Goal: Task Accomplishment & Management: Manage account settings

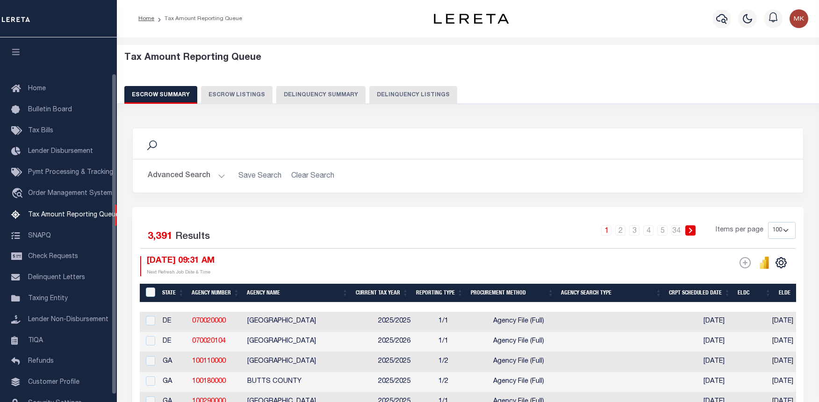
select select "100"
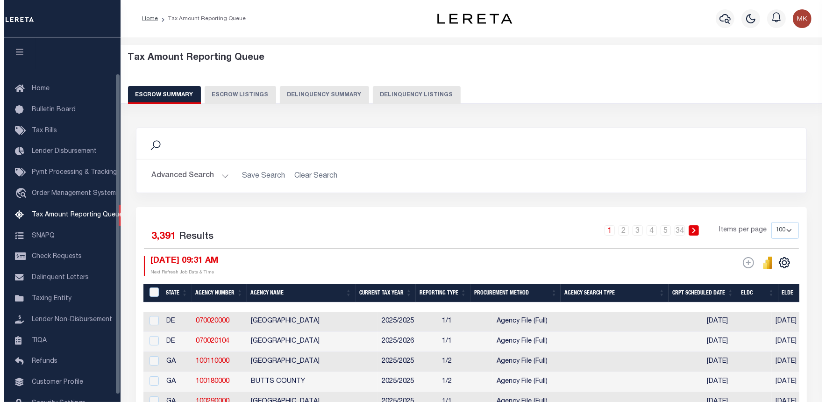
scroll to position [41, 0]
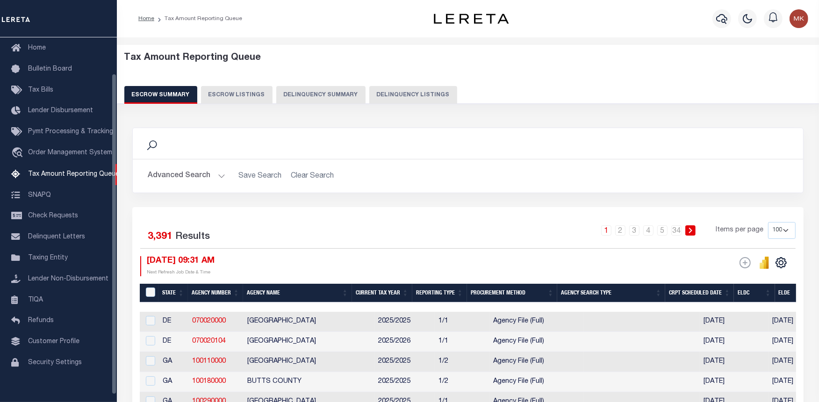
click at [347, 95] on button "Delinquency Summary" at bounding box center [320, 95] width 89 height 18
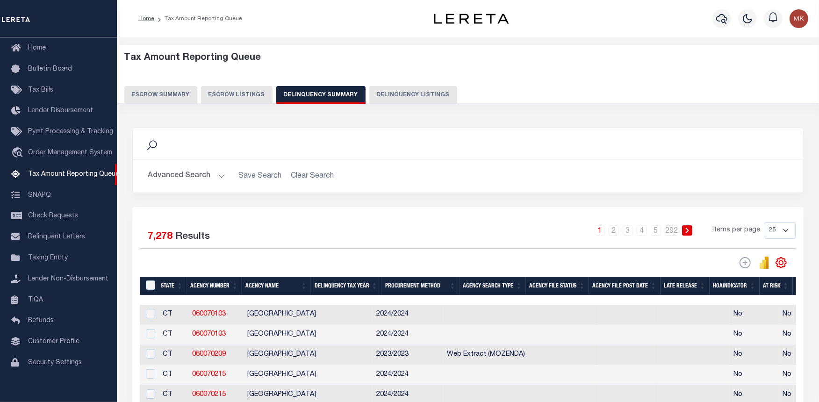
click at [383, 92] on button "Delinquency Listings" at bounding box center [413, 95] width 88 height 18
select select
select select "100"
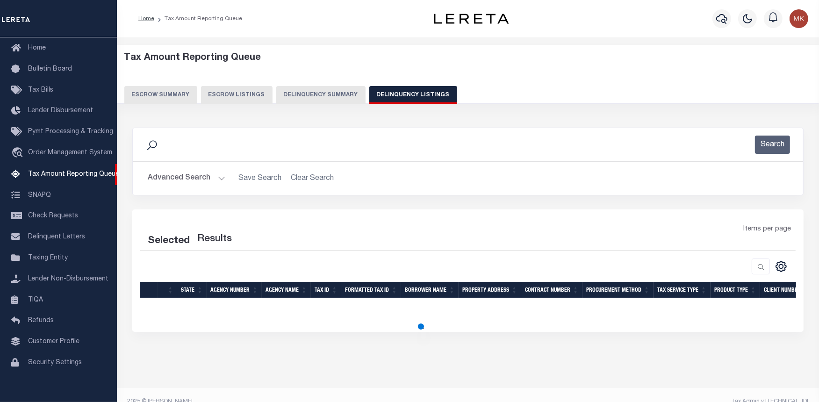
select select "100"
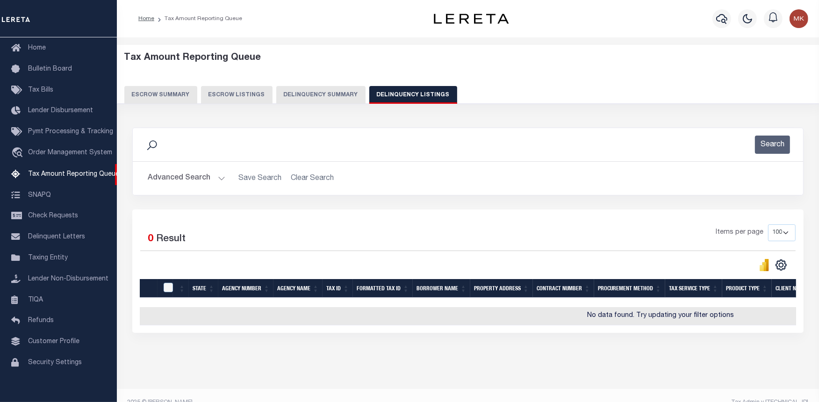
click at [218, 178] on button "Advanced Search" at bounding box center [187, 178] width 78 height 18
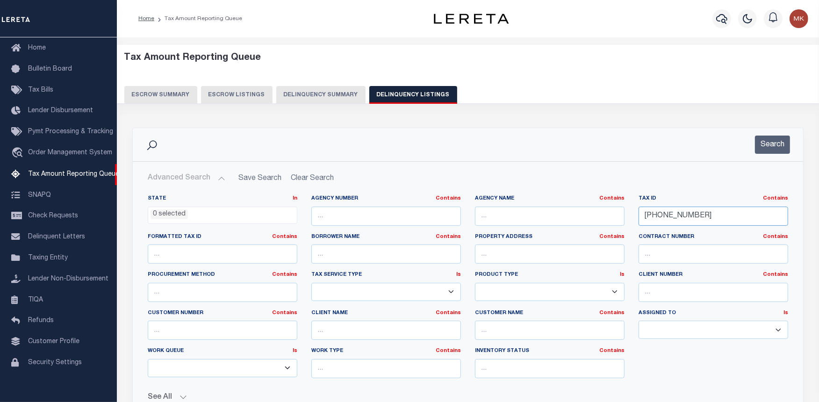
click at [656, 211] on input "169-03-08" at bounding box center [713, 216] width 150 height 19
paste input "79-12-00"
type input "179-12-00"
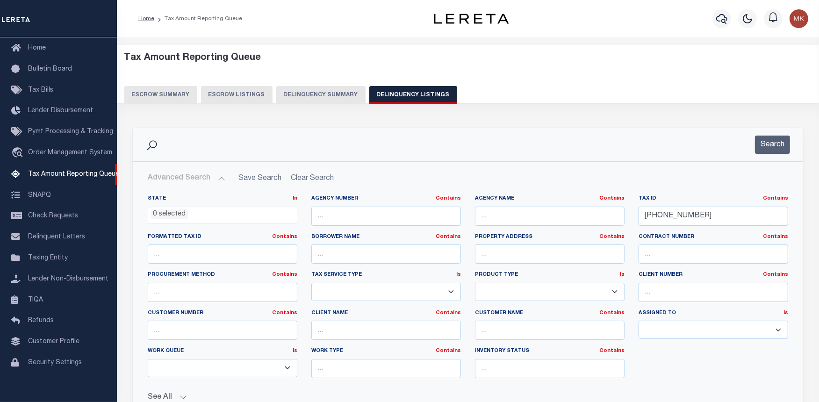
click at [759, 148] on button "Search" at bounding box center [772, 144] width 35 height 18
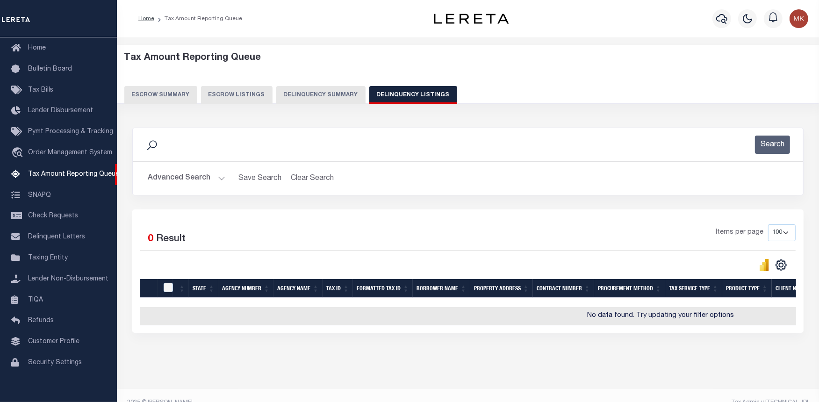
click at [593, 333] on div "Selected 0 Result Items per page 10 25 50 100 500" at bounding box center [467, 270] width 671 height 123
click at [718, 15] on icon "button" at bounding box center [721, 18] width 11 height 11
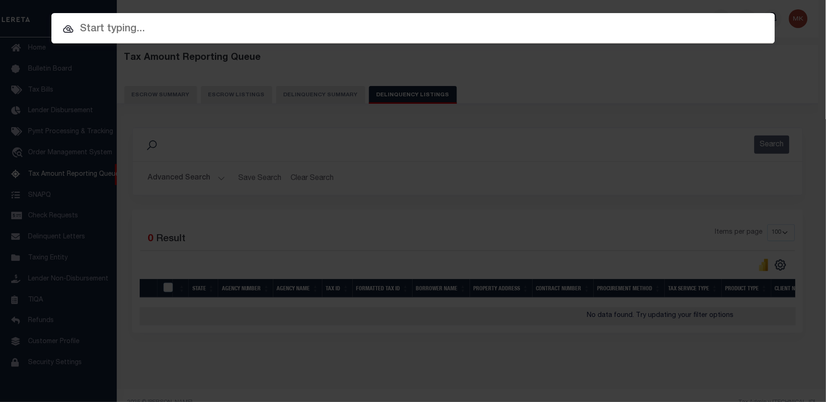
paste input "179-12-00"
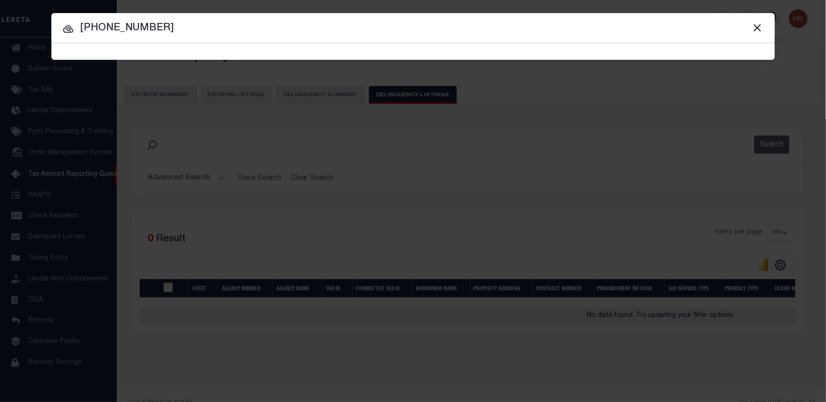
type input "179-12-00"
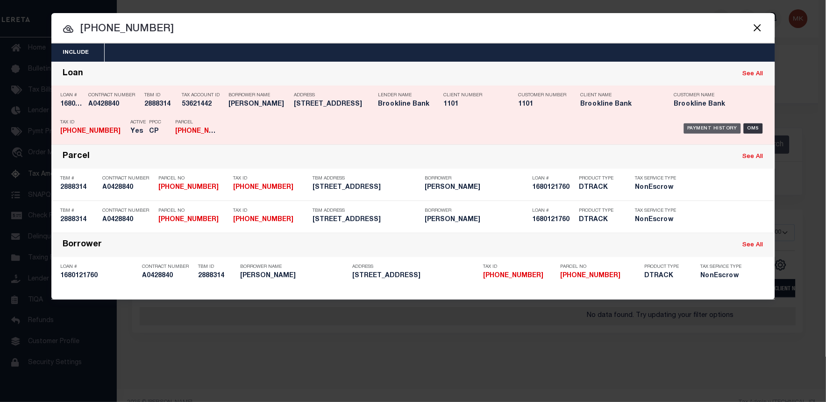
click at [712, 125] on div "Payment History" at bounding box center [712, 128] width 57 height 10
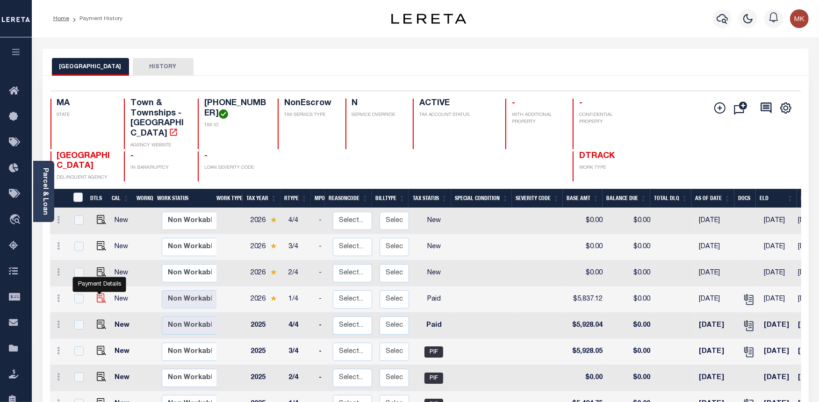
click at [99, 293] on img "" at bounding box center [101, 297] width 9 height 9
checkbox input "true"
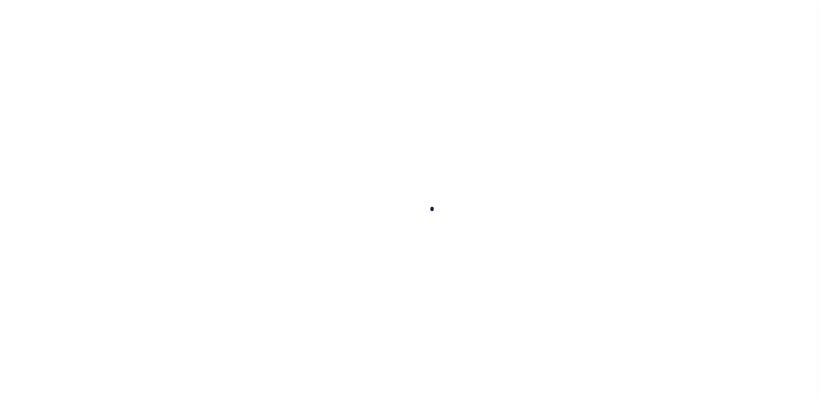
checkbox input "false"
type input "[DATE]"
select select "PYD"
type input "$5,837.12"
type input "$0"
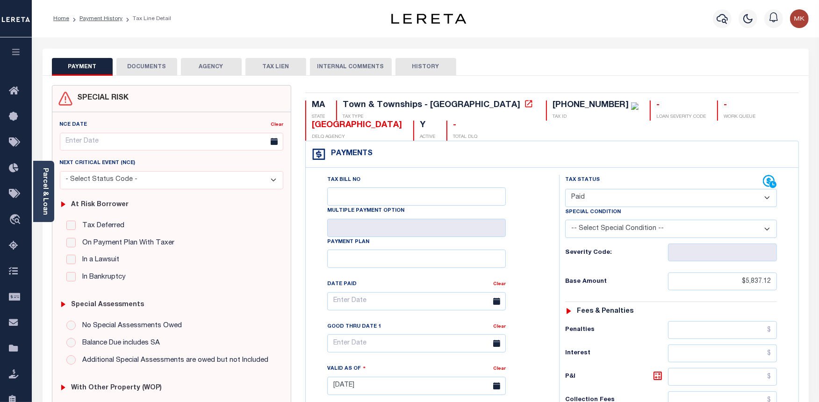
click at [150, 71] on button "DOCUMENTS" at bounding box center [146, 67] width 61 height 18
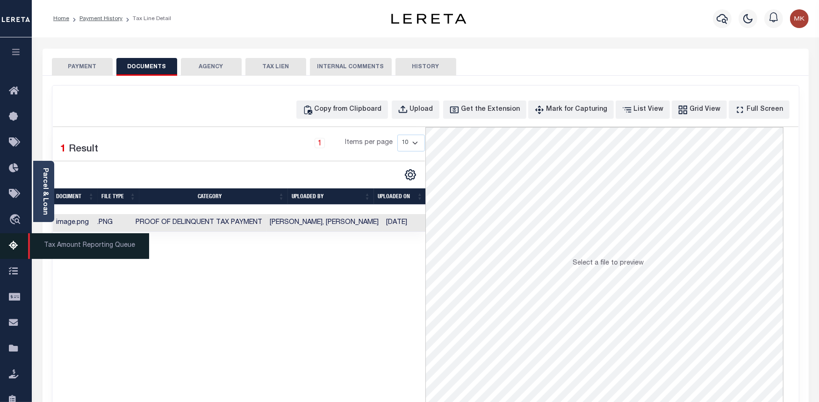
click at [13, 242] on icon at bounding box center [16, 246] width 15 height 12
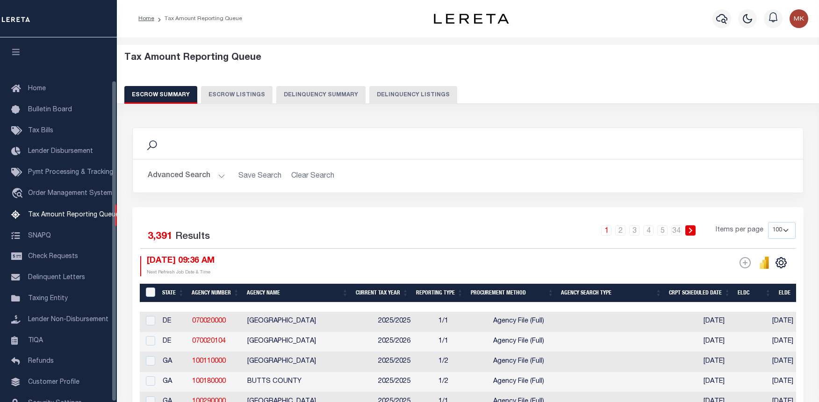
click at [396, 87] on button "Delinquency Listings" at bounding box center [413, 95] width 88 height 18
select select
select select "100"
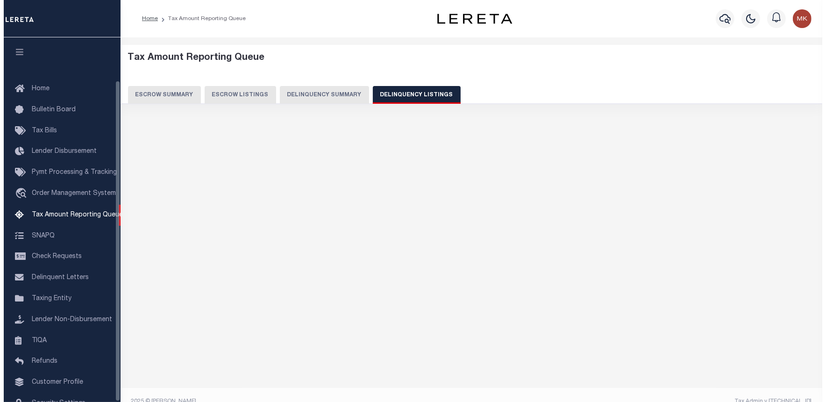
scroll to position [49, 0]
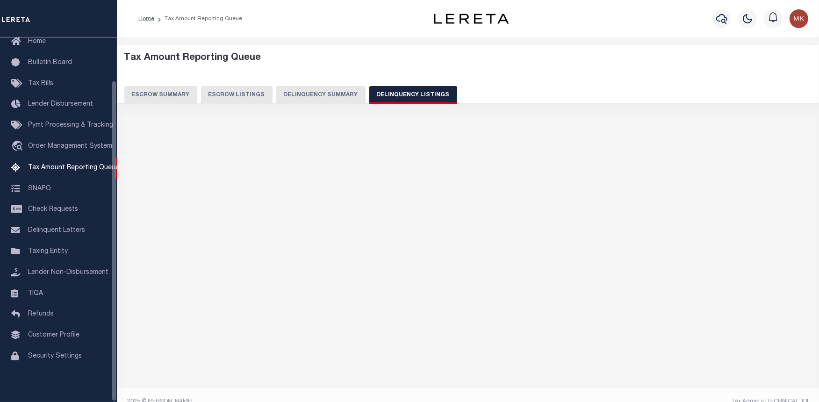
select select "100"
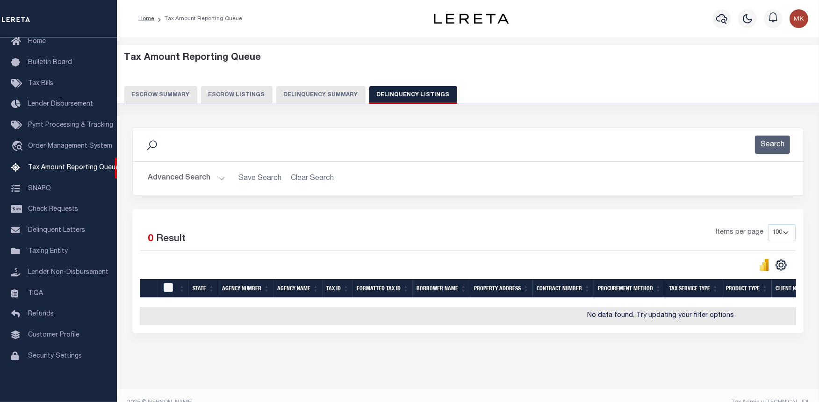
click at [220, 178] on button "Advanced Search" at bounding box center [187, 178] width 78 height 18
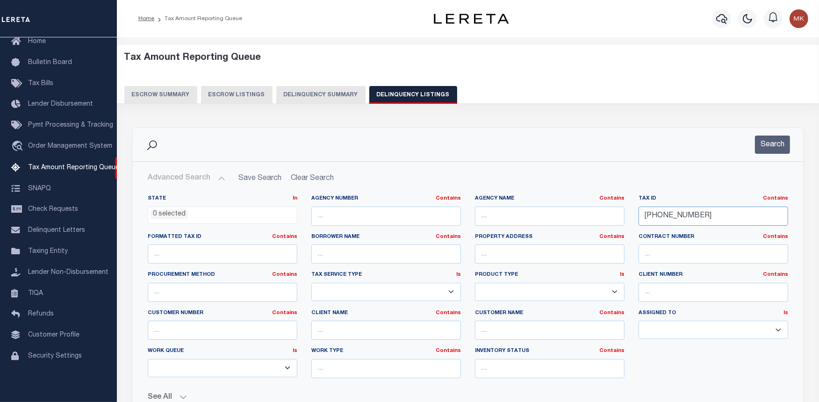
click at [665, 218] on input "179-12-00" at bounding box center [713, 216] width 150 height 19
paste input "89-31"
type input "[PHONE_NUMBER]"
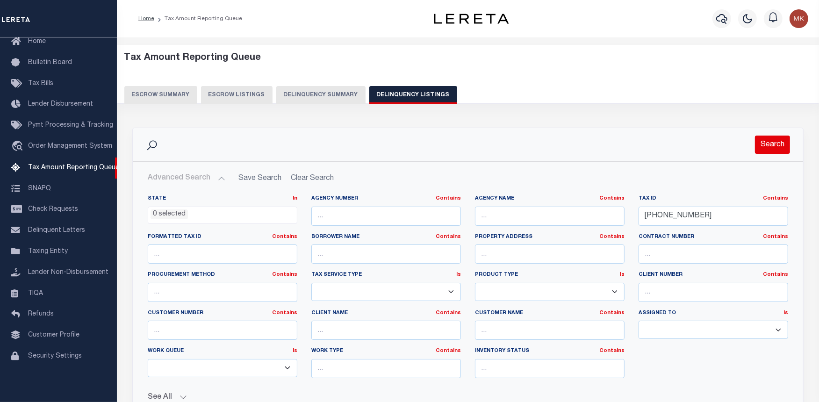
click at [758, 148] on button "Search" at bounding box center [772, 144] width 35 height 18
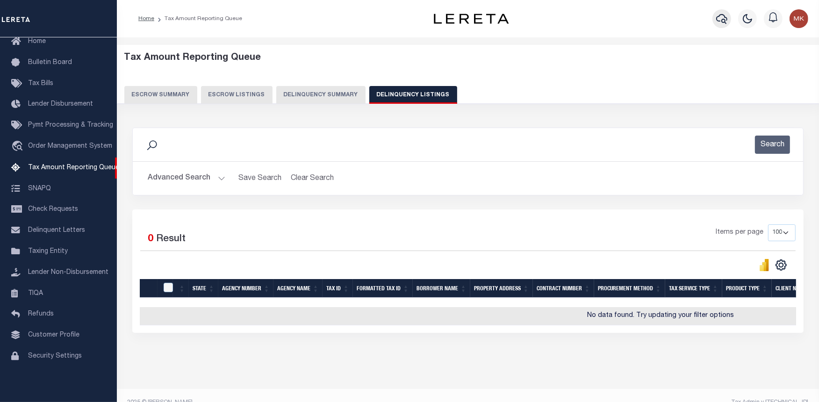
click at [717, 16] on icon "button" at bounding box center [721, 18] width 11 height 11
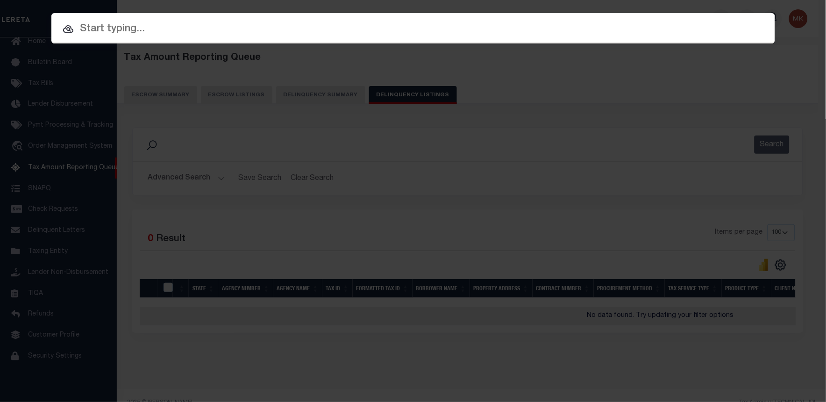
paste input "189-31-00"
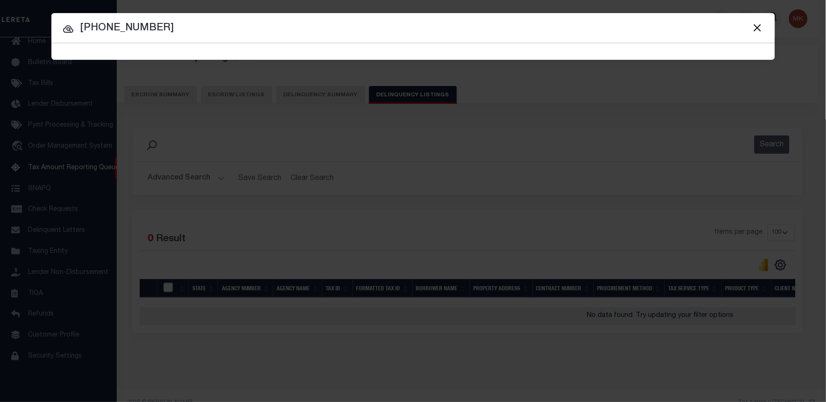
type input "189-31-00"
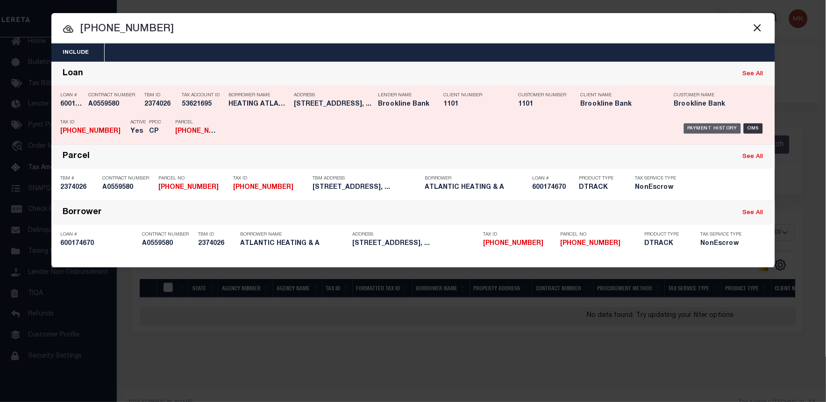
click at [694, 128] on div "Payment History" at bounding box center [712, 128] width 57 height 10
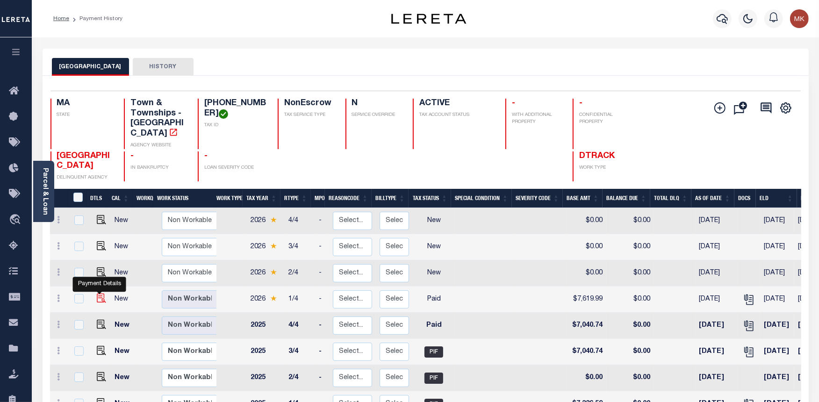
click at [97, 293] on img "" at bounding box center [101, 297] width 9 height 9
checkbox input "true"
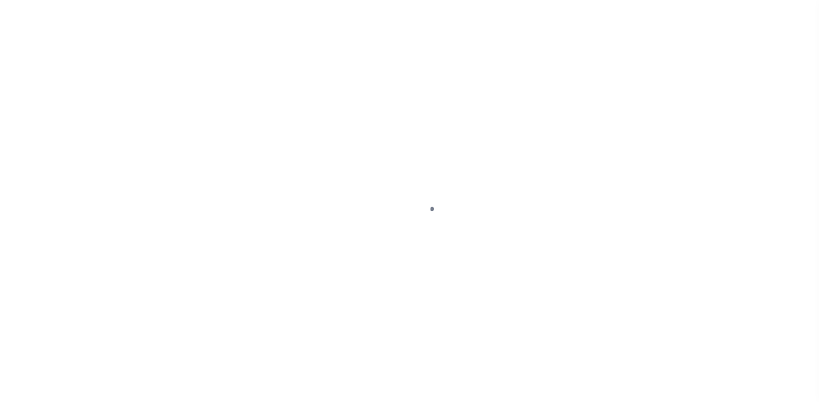
select select "PYD"
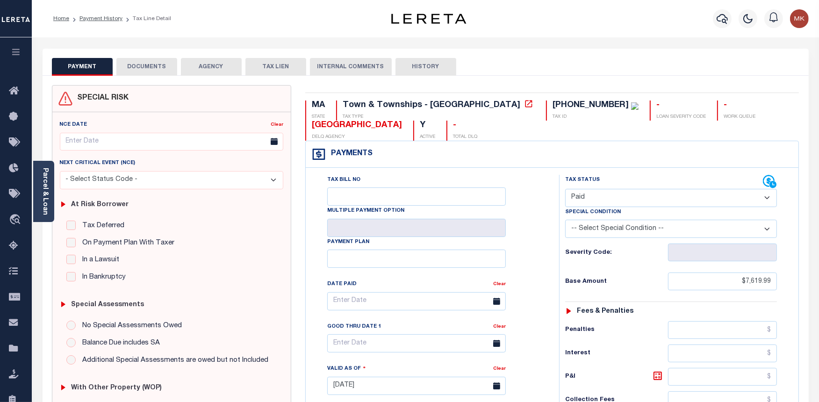
click at [150, 70] on button "DOCUMENTS" at bounding box center [146, 67] width 61 height 18
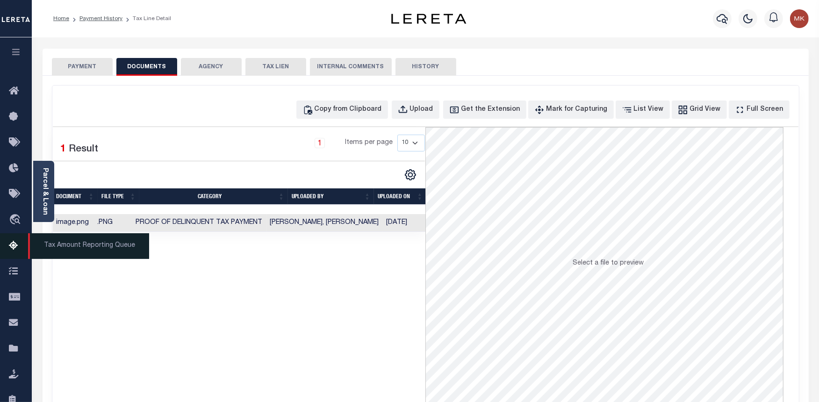
click at [7, 245] on link "Tax Amount Reporting Queue" at bounding box center [16, 246] width 32 height 26
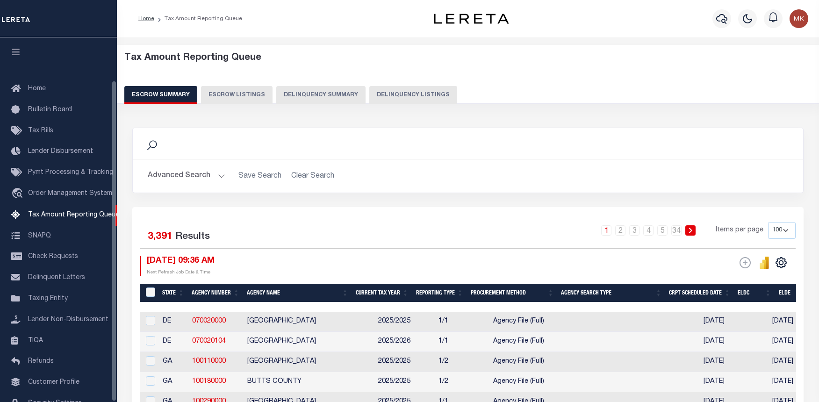
select select "100"
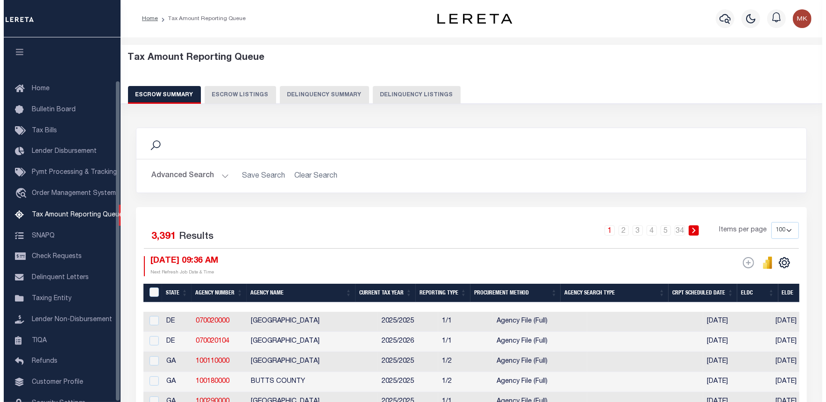
scroll to position [49, 0]
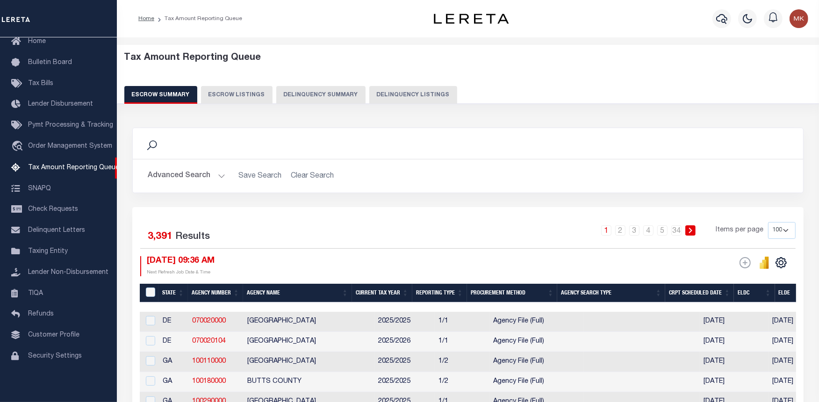
click at [390, 102] on button "Delinquency Listings" at bounding box center [413, 95] width 88 height 18
select select
select select "100"
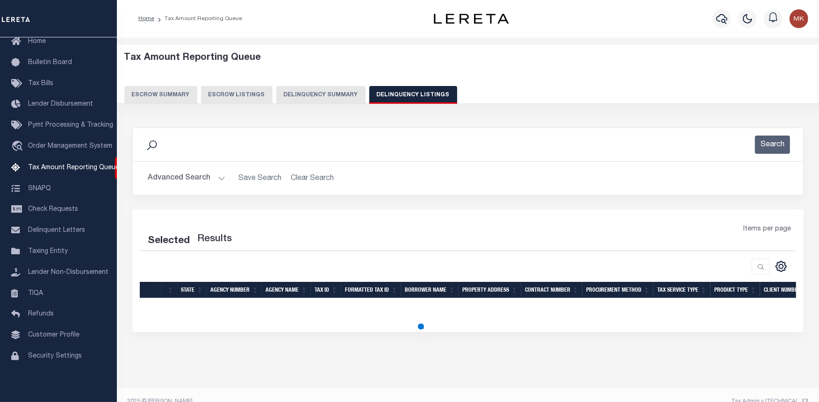
select select "100"
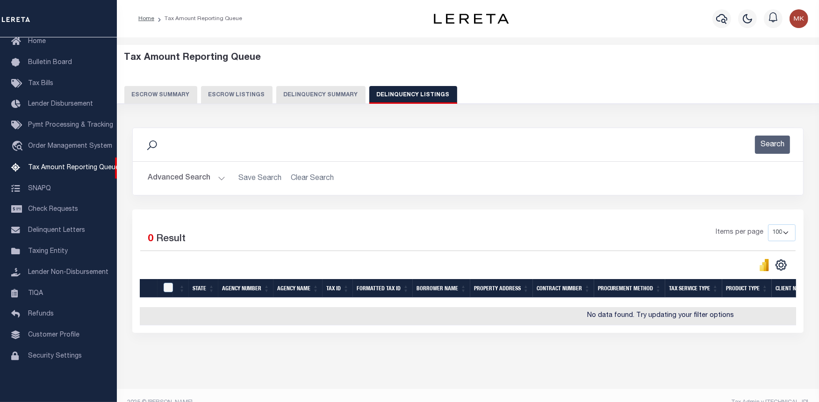
click at [220, 176] on button "Advanced Search" at bounding box center [187, 178] width 78 height 18
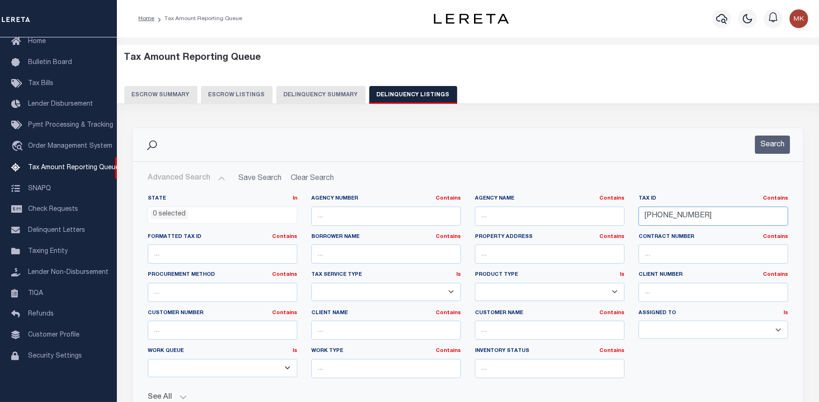
click at [657, 212] on input "189-31-00" at bounding box center [713, 216] width 150 height 19
click at [657, 213] on input "189-31-00" at bounding box center [713, 216] width 150 height 19
paste input "91-17"
type input "191-17-00"
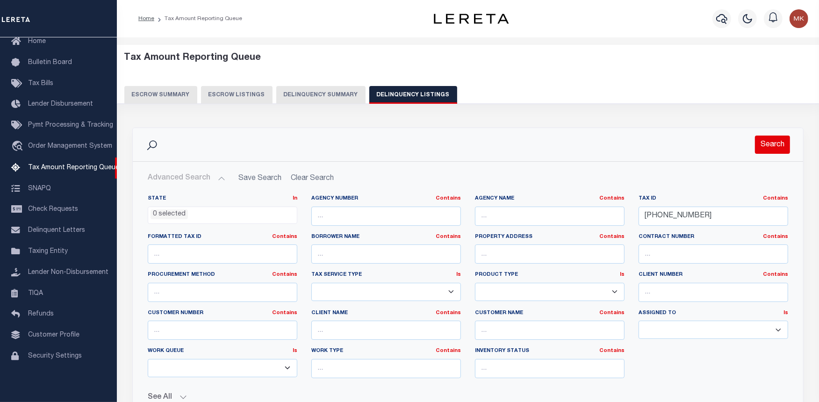
click at [766, 147] on button "Search" at bounding box center [772, 144] width 35 height 18
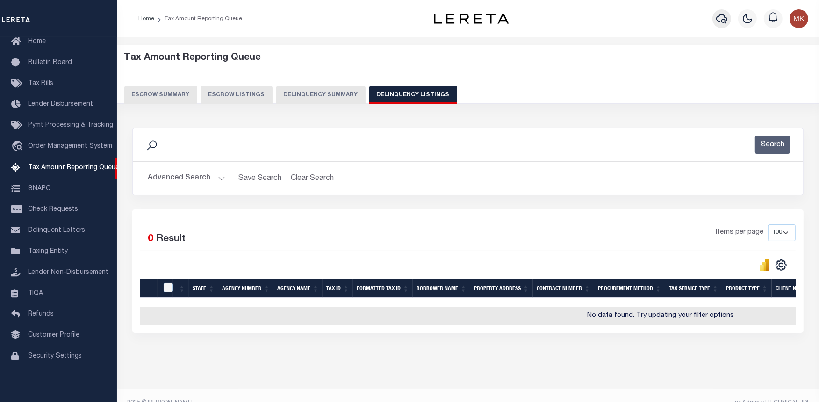
click at [722, 24] on icon "button" at bounding box center [721, 18] width 11 height 11
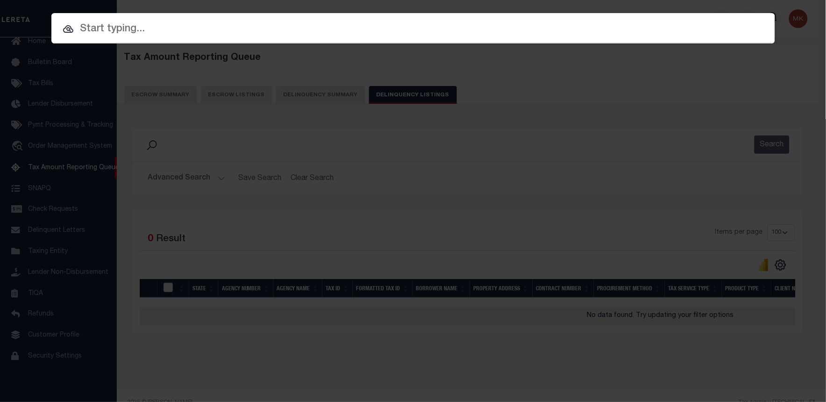
paste input "191-17-00"
click at [252, 34] on input "191-17-00" at bounding box center [413, 29] width 724 height 16
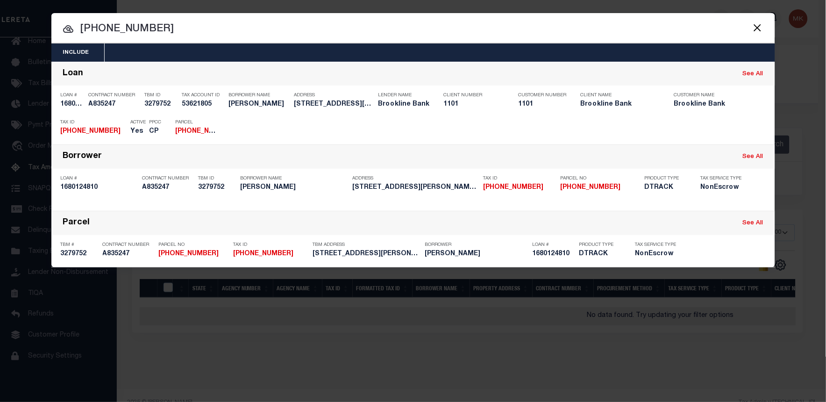
type input "191-17-00"
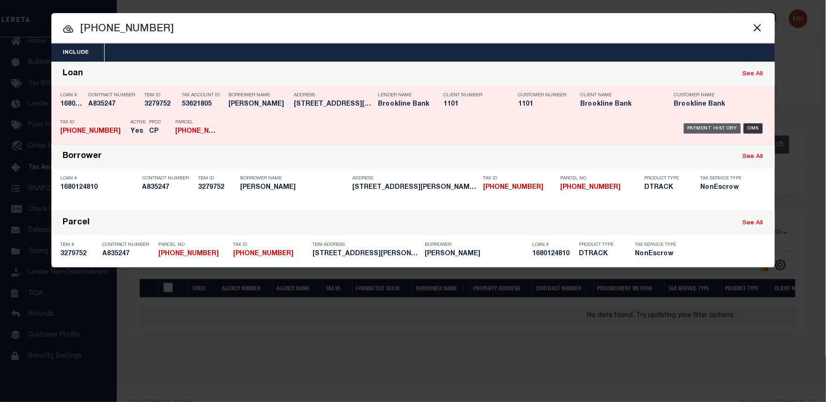
click at [704, 125] on div "Payment History" at bounding box center [712, 128] width 57 height 10
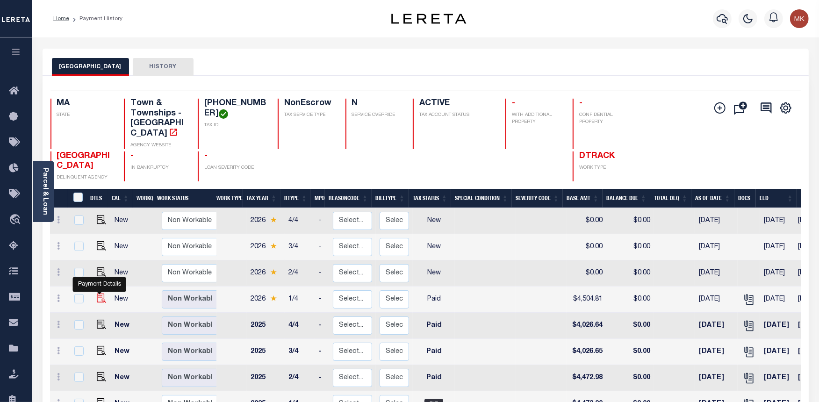
click at [97, 293] on img "" at bounding box center [101, 297] width 9 height 9
checkbox input "true"
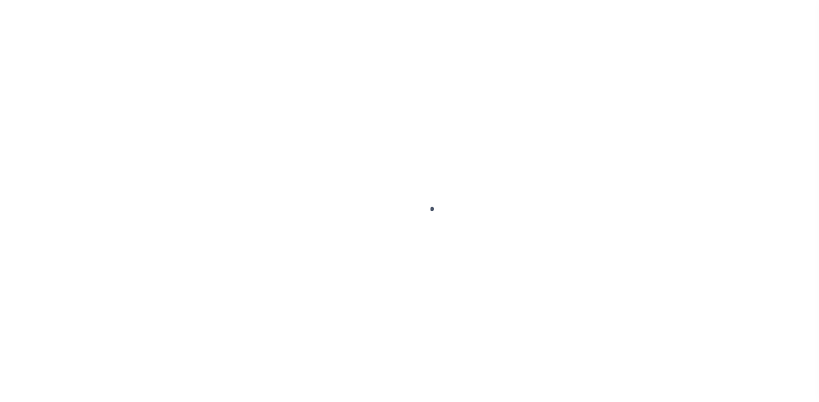
select select "PYD"
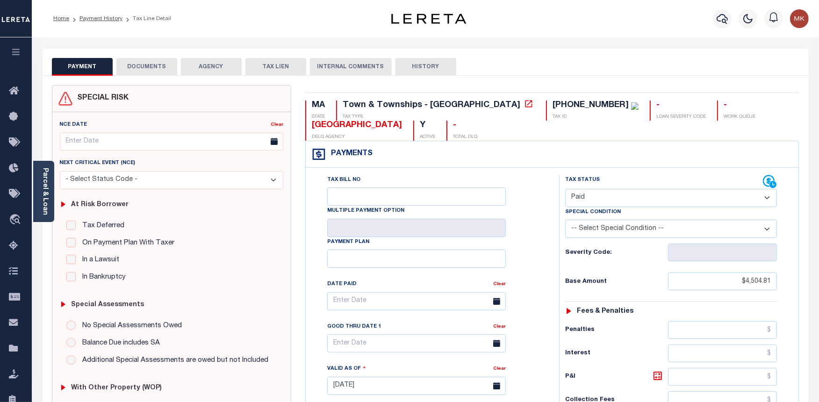
click at [150, 69] on button "DOCUMENTS" at bounding box center [146, 67] width 61 height 18
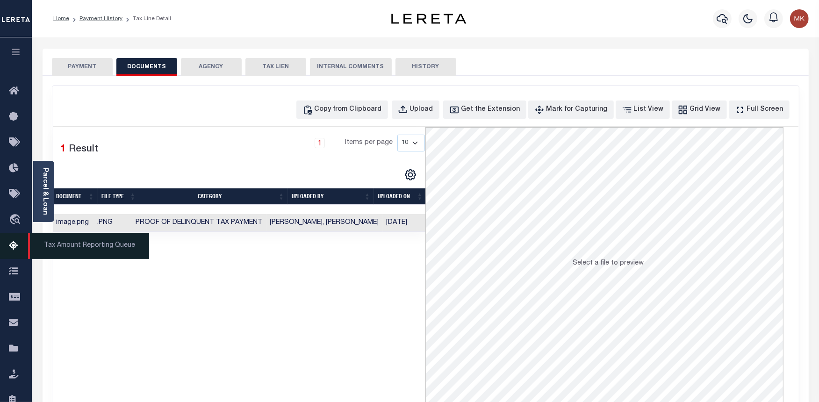
click at [16, 247] on icon at bounding box center [16, 246] width 15 height 12
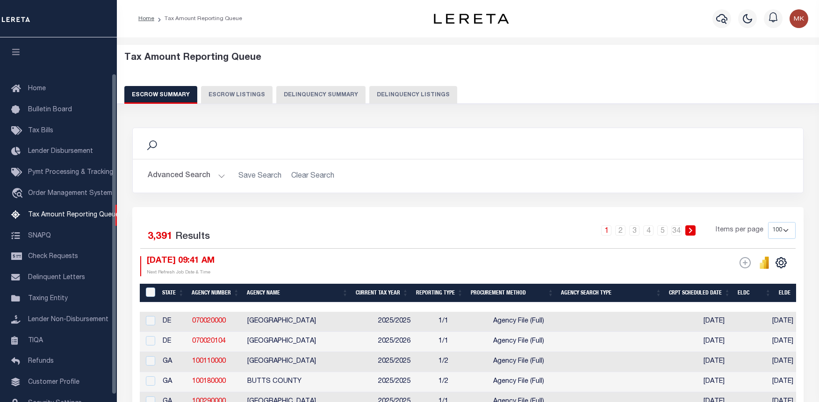
select select "100"
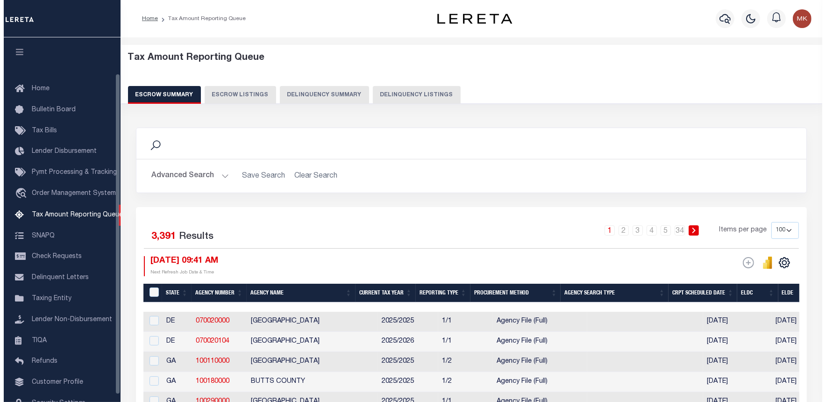
scroll to position [41, 0]
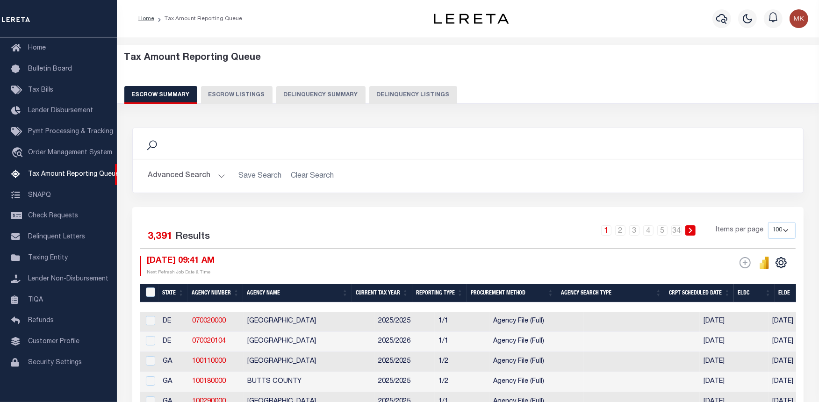
click at [421, 95] on button "Delinquency Listings" at bounding box center [413, 95] width 88 height 18
select select "100"
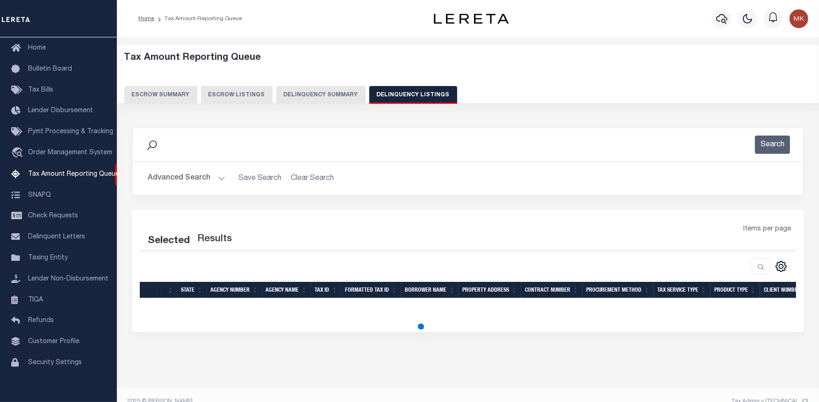
select select "100"
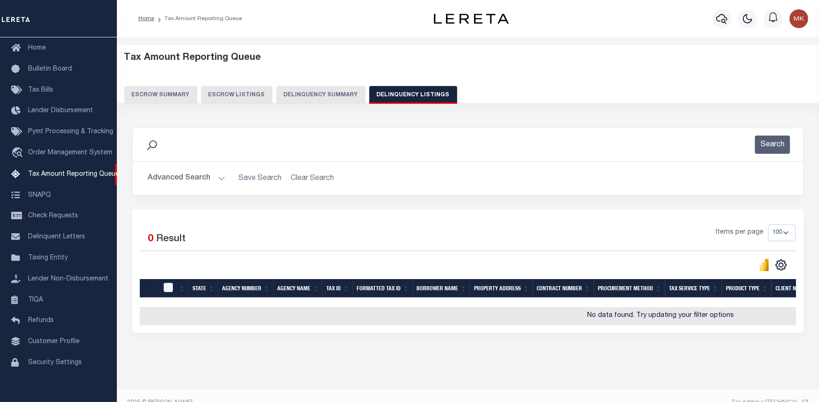
click at [198, 176] on button "Advanced Search" at bounding box center [187, 178] width 78 height 18
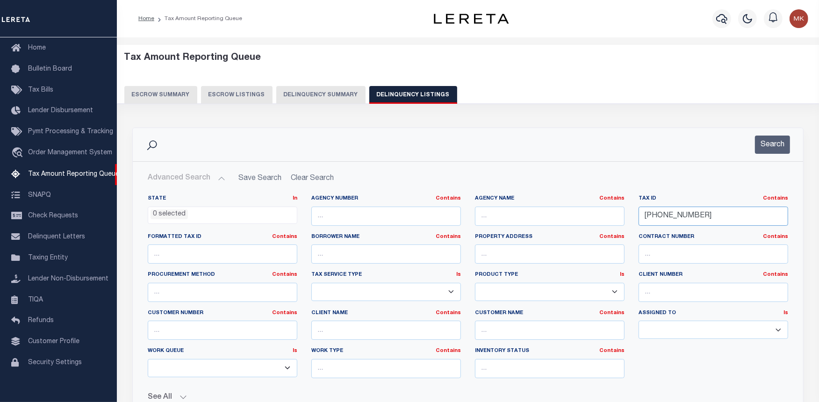
click at [655, 214] on input "191-17-00" at bounding box center [713, 216] width 150 height 19
paste input "6-02"
type input "[PHONE_NUMBER]"
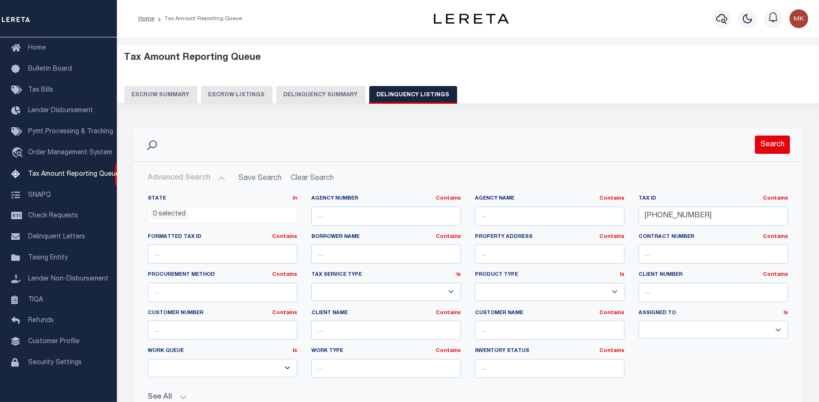
click at [769, 145] on button "Search" at bounding box center [772, 144] width 35 height 18
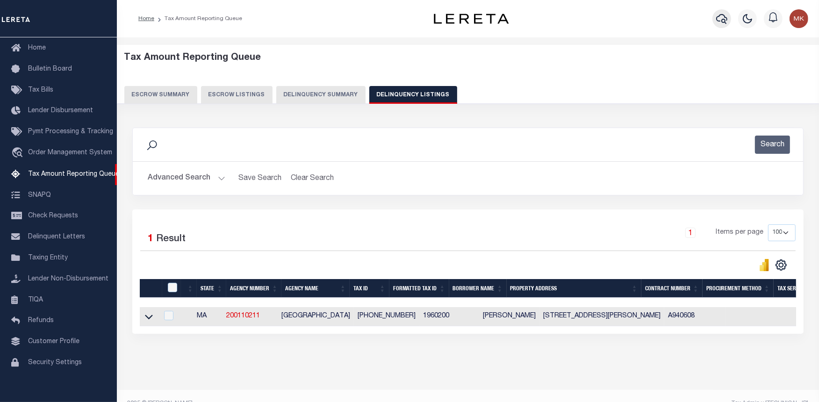
click at [723, 17] on icon "button" at bounding box center [721, 18] width 11 height 11
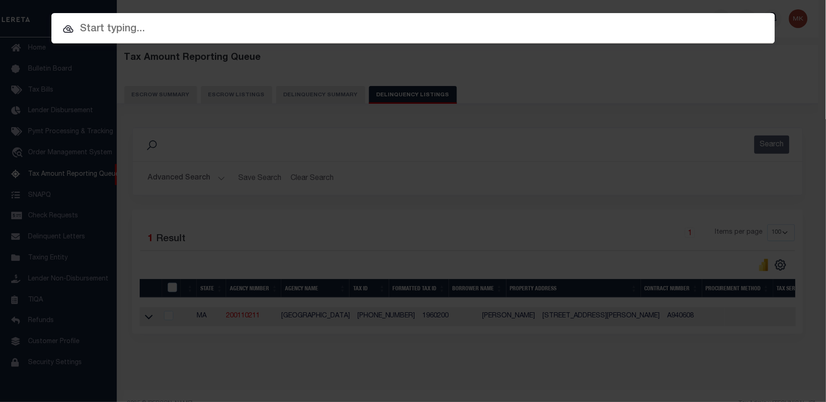
paste input "[PHONE_NUMBER]"
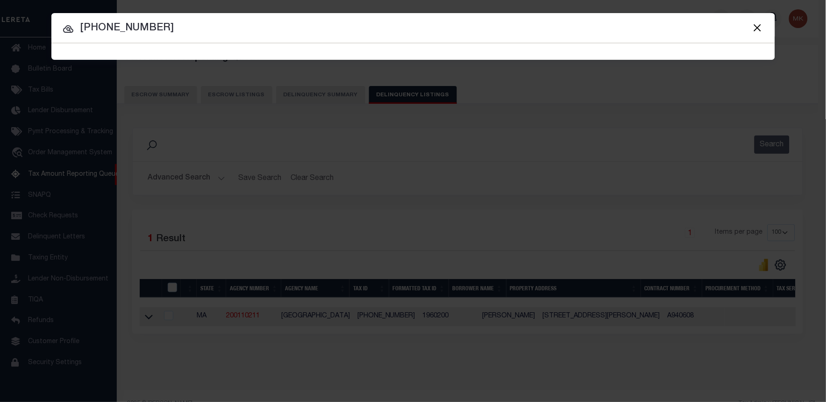
type input "[PHONE_NUMBER]"
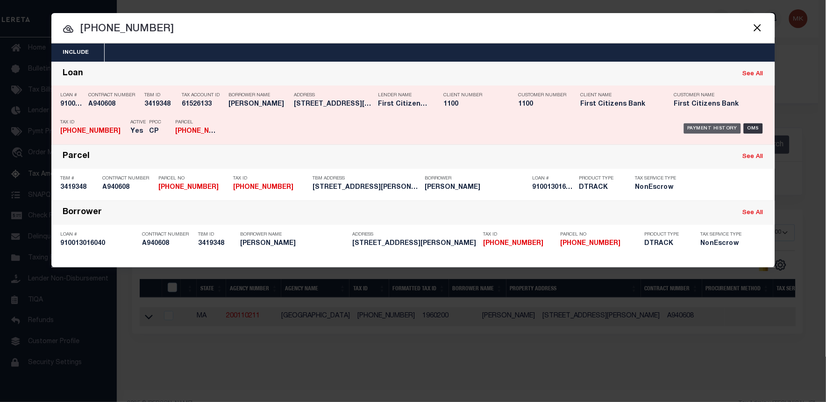
click at [703, 128] on div "Payment History" at bounding box center [712, 128] width 57 height 10
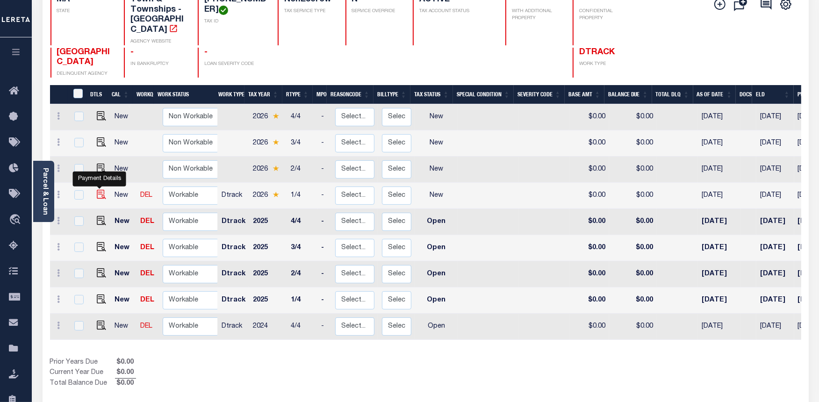
click at [100, 190] on img "" at bounding box center [101, 194] width 9 height 9
checkbox input "true"
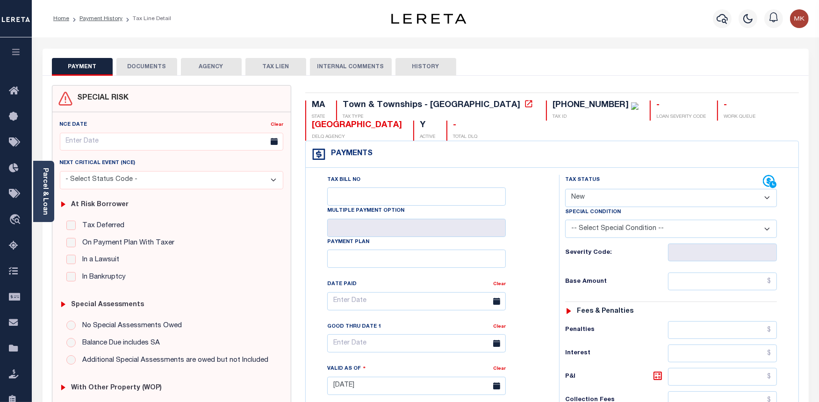
click at [151, 65] on button "DOCUMENTS" at bounding box center [146, 67] width 61 height 18
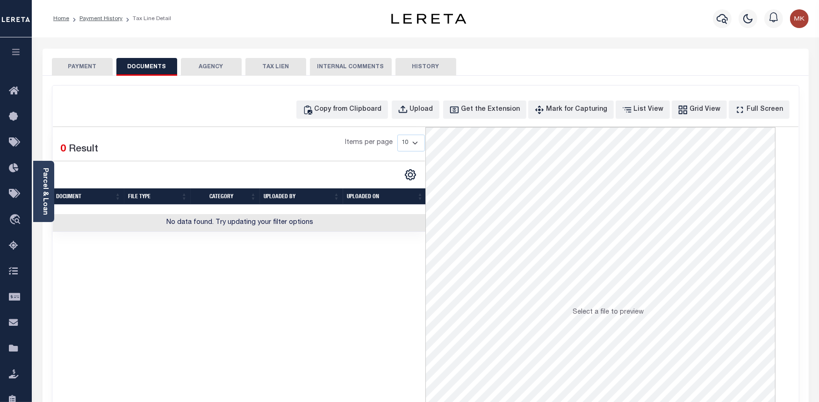
click at [78, 69] on button "PAYMENT" at bounding box center [82, 67] width 61 height 18
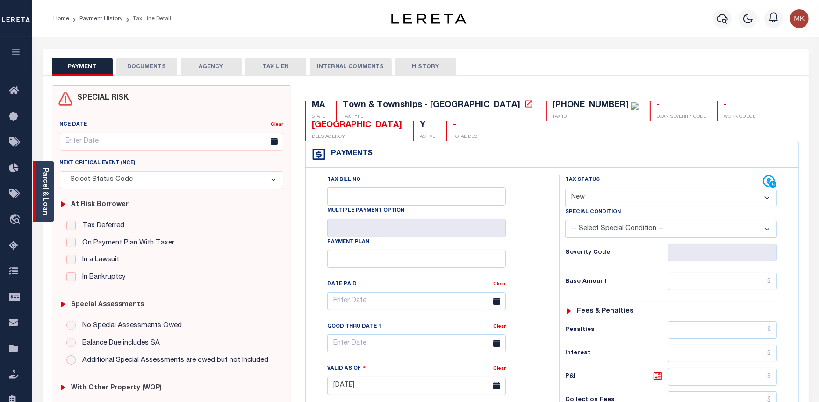
click at [43, 191] on link "Parcel & Loan" at bounding box center [45, 191] width 7 height 47
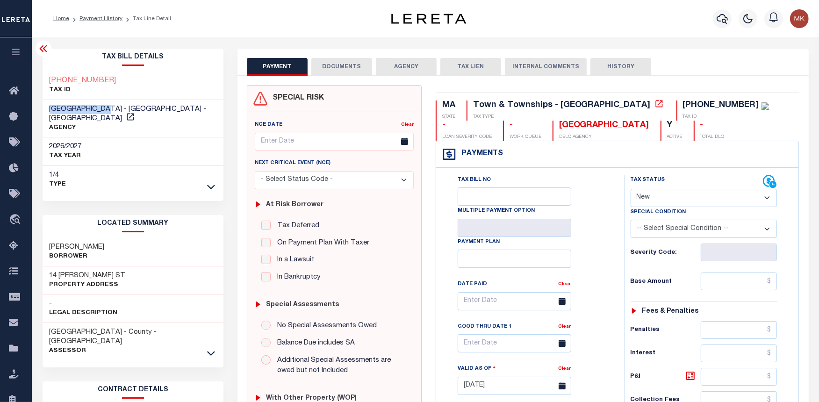
drag, startPoint x: 111, startPoint y: 108, endPoint x: 45, endPoint y: 108, distance: 65.9
click at [45, 108] on div "[GEOGRAPHIC_DATA] - [GEOGRAPHIC_DATA] - [GEOGRAPHIC_DATA] AGENCY" at bounding box center [133, 119] width 181 height 38
copy span "[GEOGRAPHIC_DATA]"
click at [766, 199] on select "- Select Status Code - Open Due/Unpaid Paid Incomplete No Tax Due Internal Refu…" at bounding box center [703, 198] width 147 height 18
select select "PYD"
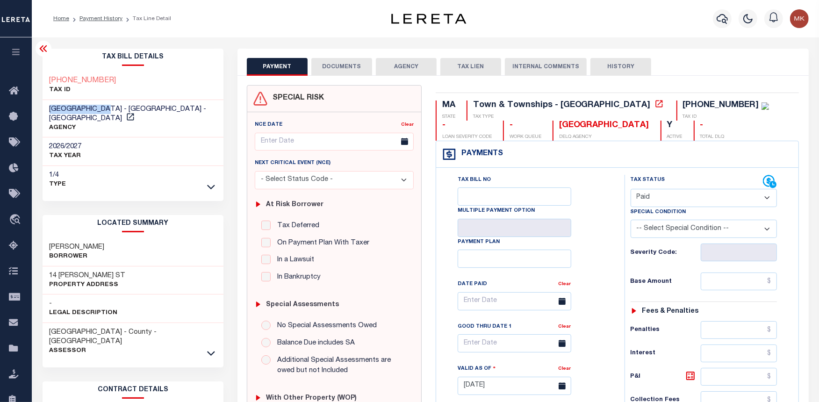
click at [630, 189] on select "- Select Status Code - Open Due/Unpaid Paid Incomplete No Tax Due Internal Refu…" at bounding box center [703, 198] width 147 height 18
type input "[DATE]"
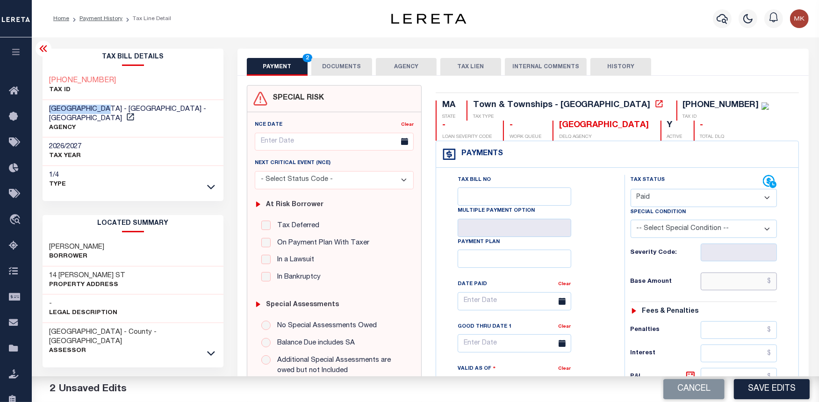
click at [735, 287] on input "text" at bounding box center [738, 281] width 77 height 18
type input "$0.00"
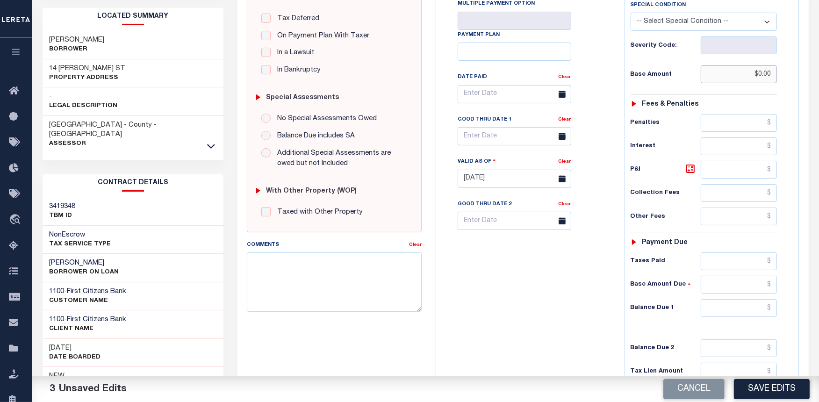
scroll to position [207, 0]
click at [722, 309] on input "text" at bounding box center [738, 308] width 77 height 18
type input "$0.00"
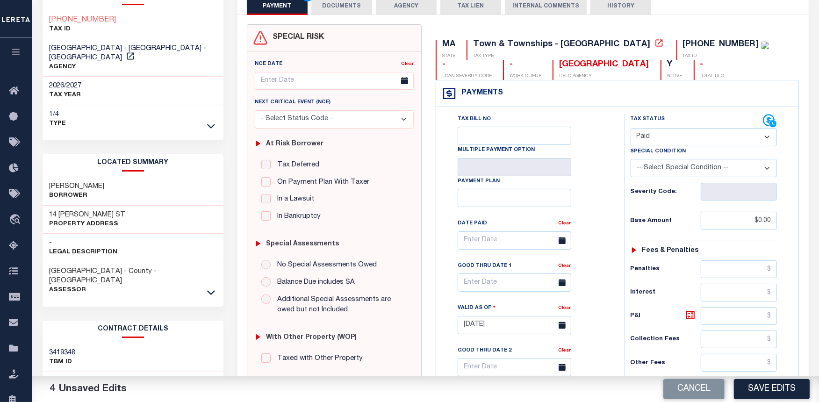
scroll to position [0, 0]
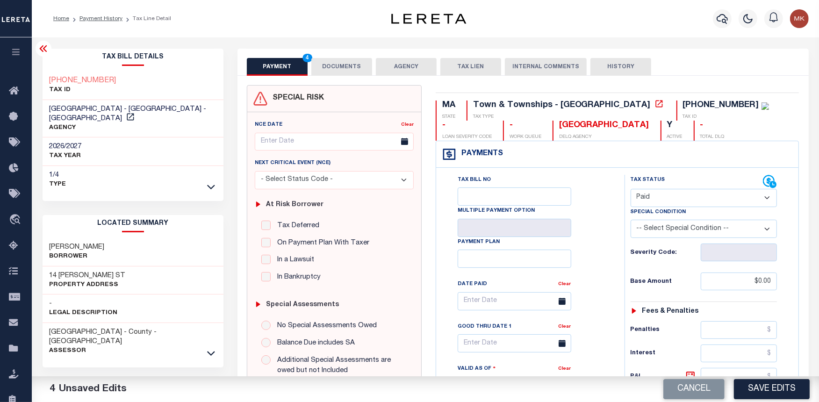
click at [338, 73] on button "DOCUMENTS" at bounding box center [341, 67] width 61 height 18
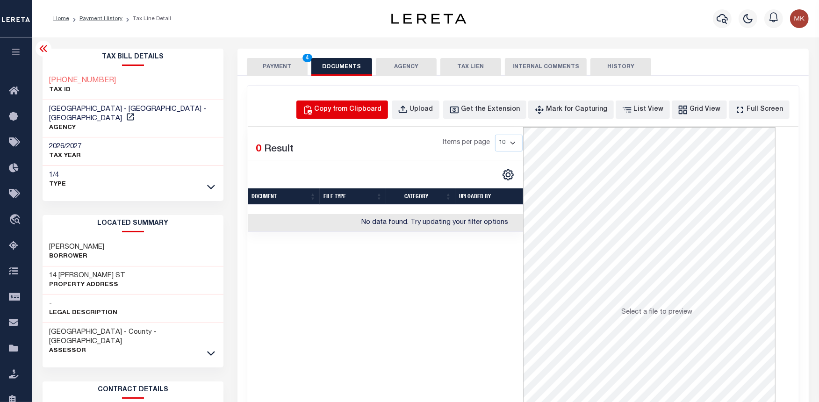
click at [350, 108] on div "Copy from Clipboard" at bounding box center [347, 110] width 67 height 10
select select "POP"
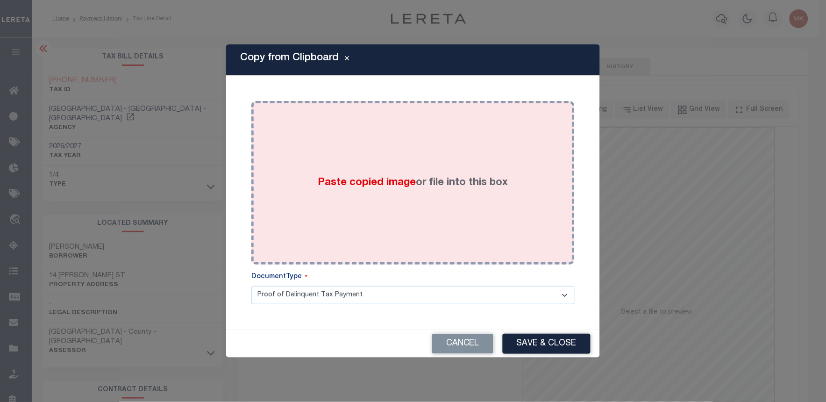
click at [383, 178] on span "Paste copied image" at bounding box center [367, 183] width 98 height 10
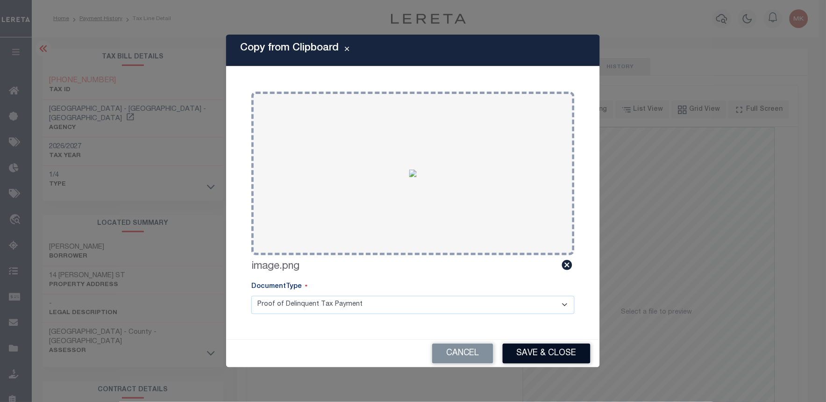
click at [540, 354] on button "Save & Close" at bounding box center [547, 353] width 88 height 20
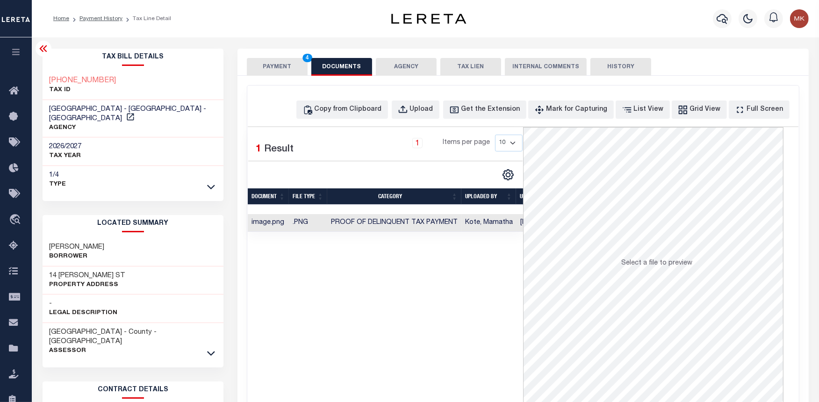
click at [274, 63] on button "PAYMENT 4" at bounding box center [277, 67] width 61 height 18
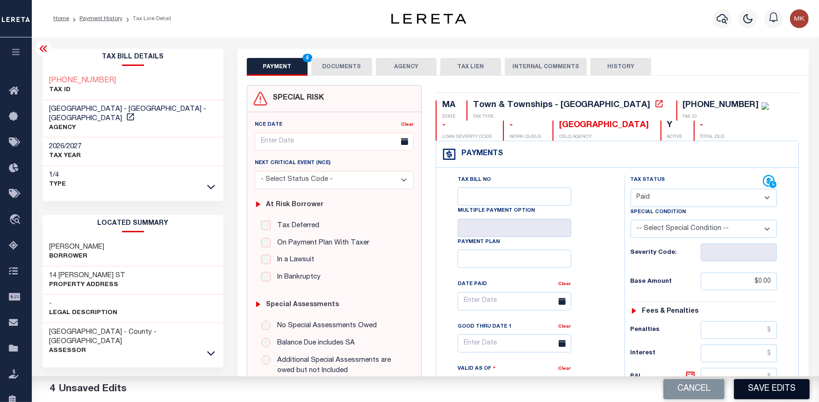
click at [764, 385] on button "Save Edits" at bounding box center [772, 389] width 76 height 20
checkbox input "false"
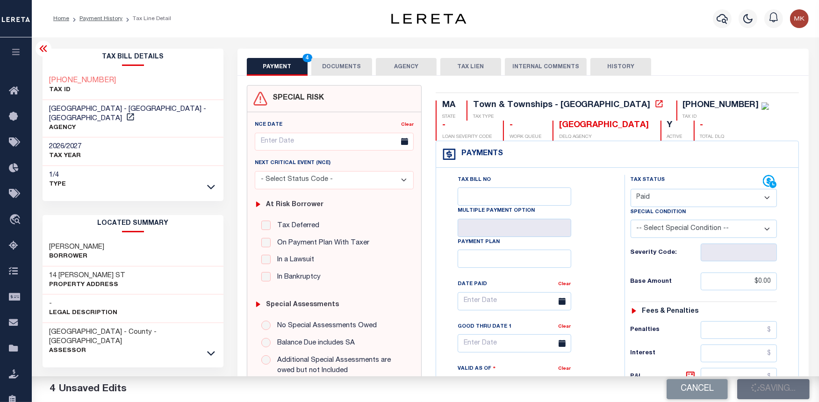
type input "$0"
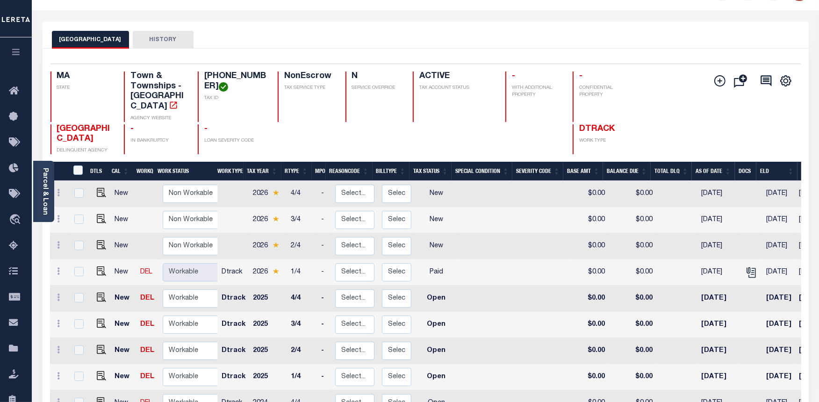
scroll to position [52, 0]
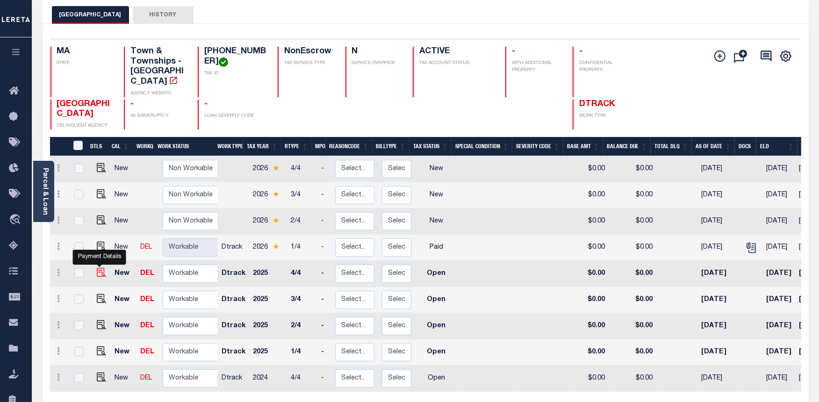
click at [99, 268] on img "" at bounding box center [101, 272] width 9 height 9
checkbox input "true"
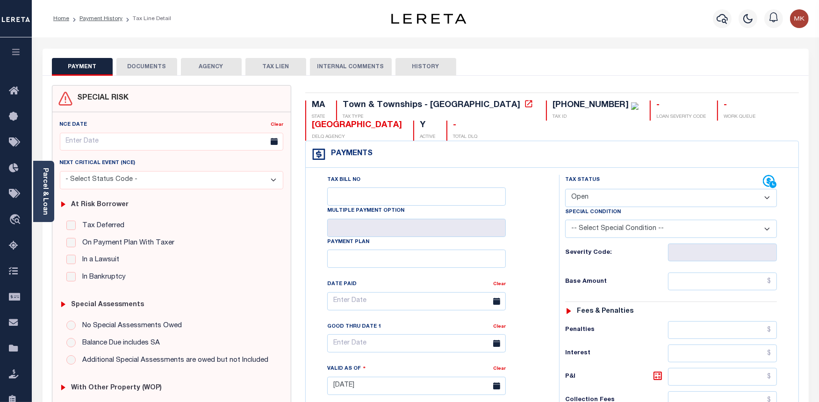
click at [660, 199] on select "- Select Status Code - Open Due/Unpaid Paid Incomplete No Tax Due Internal Refu…" at bounding box center [671, 198] width 212 height 18
select select "PYD"
click at [565, 189] on select "- Select Status Code - Open Due/Unpaid Paid Incomplete No Tax Due Internal Refu…" at bounding box center [671, 198] width 212 height 18
type input "[DATE]"
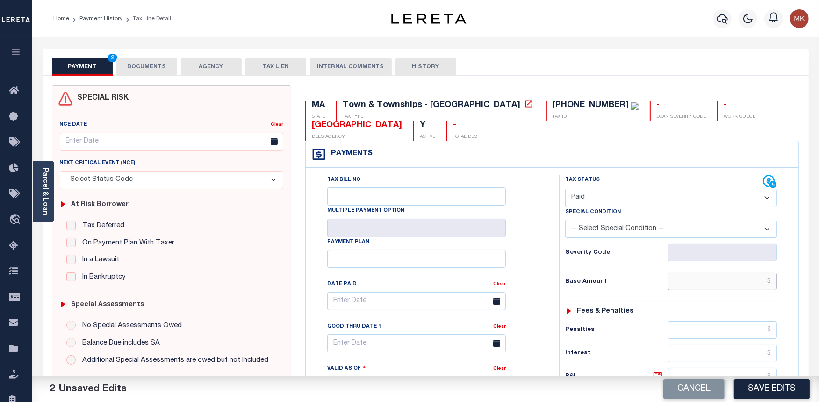
click at [689, 284] on input "text" at bounding box center [722, 281] width 109 height 18
type input "$0.00"
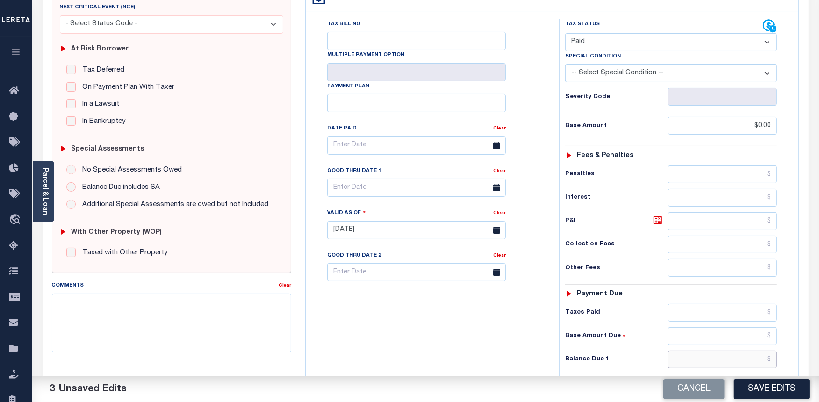
click at [681, 361] on input "text" at bounding box center [722, 359] width 109 height 18
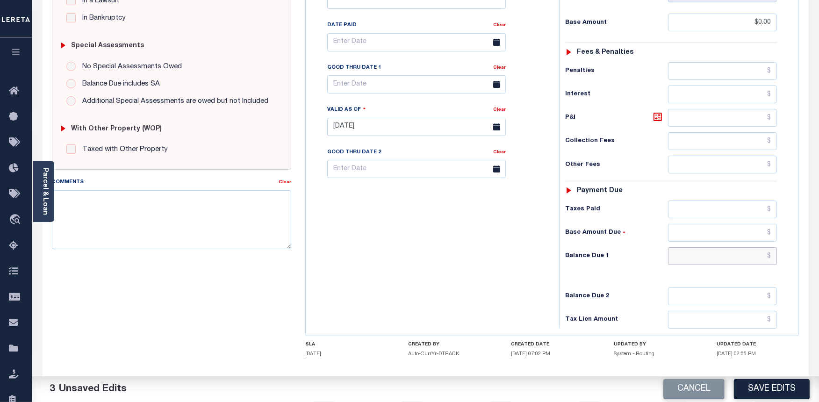
scroll to position [259, 0]
click at [690, 253] on input "text" at bounding box center [722, 256] width 109 height 18
type input "$0.00"
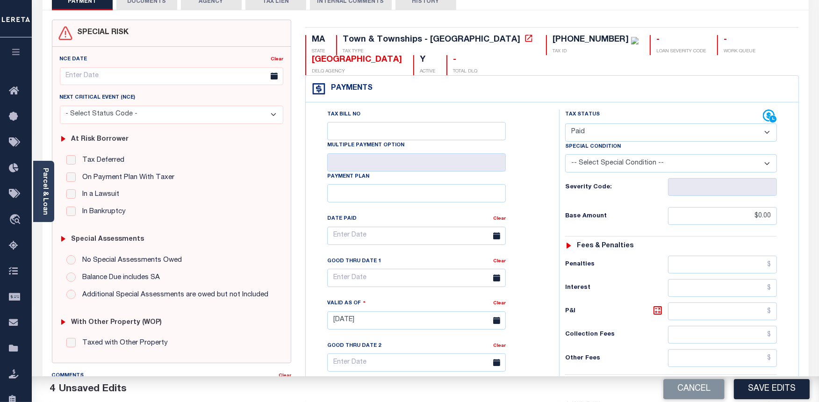
scroll to position [52, 0]
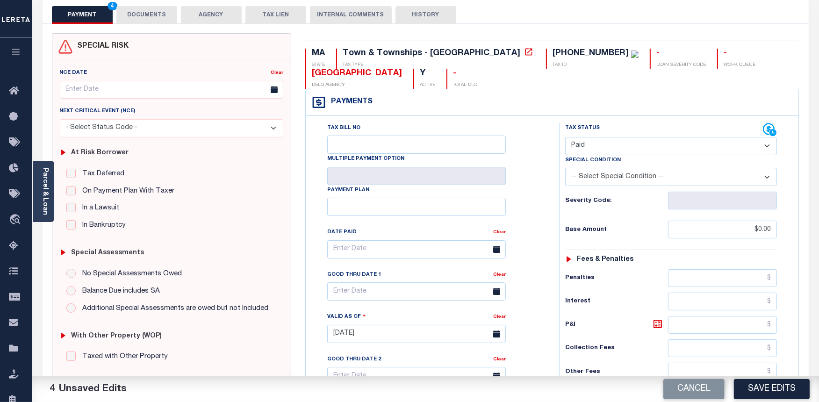
click at [148, 16] on button "DOCUMENTS" at bounding box center [146, 15] width 61 height 18
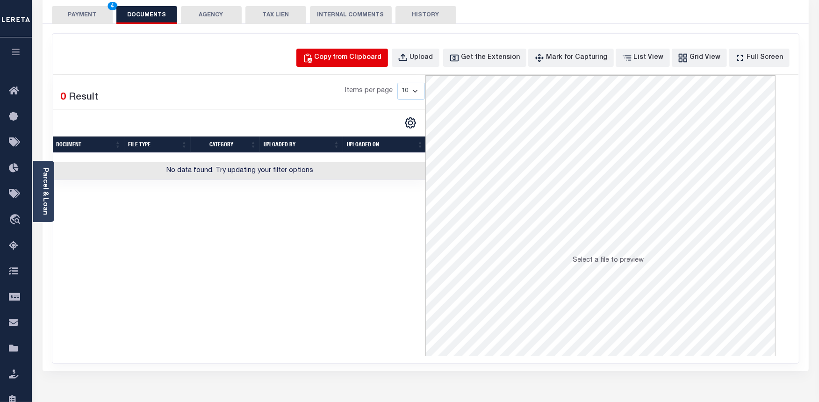
click at [371, 55] on div "Copy from Clipboard" at bounding box center [347, 58] width 67 height 10
select select "POP"
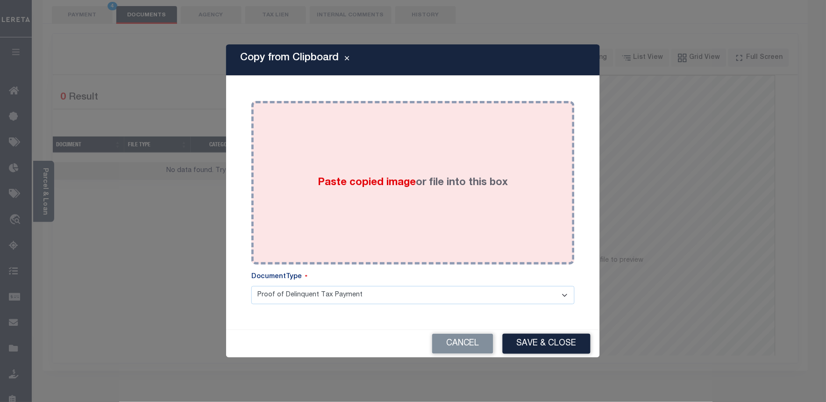
click at [297, 161] on div "Paste copied image or file into this box" at bounding box center [412, 183] width 309 height 150
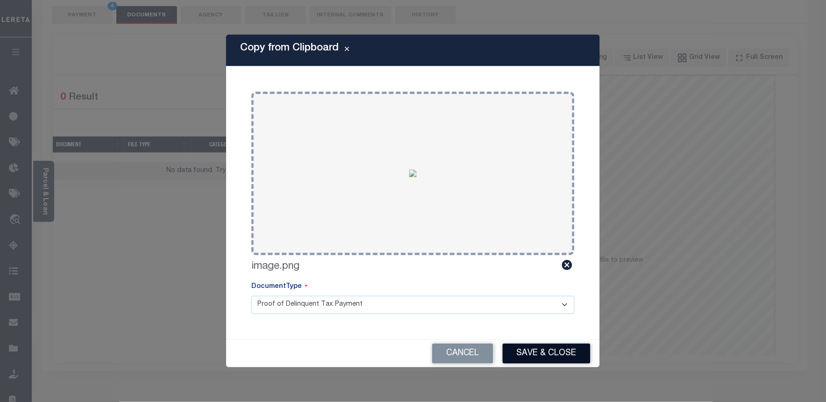
click at [540, 348] on button "Save & Close" at bounding box center [547, 353] width 88 height 20
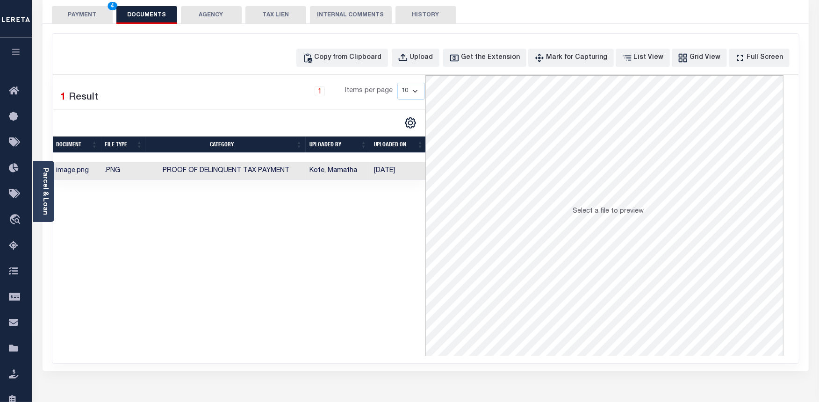
click at [83, 12] on button "PAYMENT 4" at bounding box center [82, 15] width 61 height 18
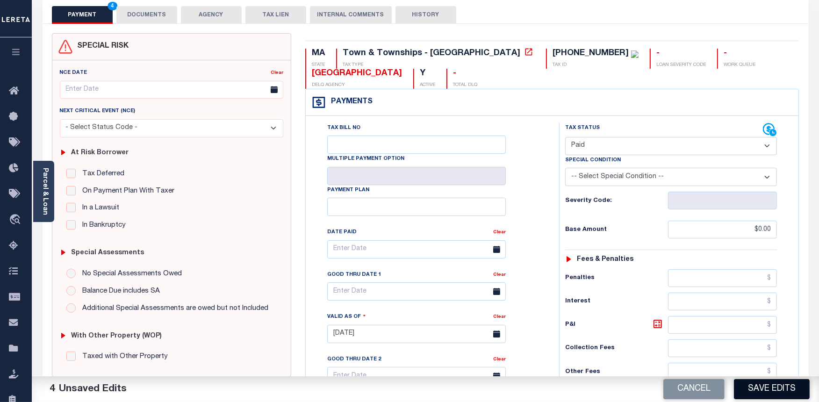
click at [743, 388] on button "Save Edits" at bounding box center [772, 389] width 76 height 20
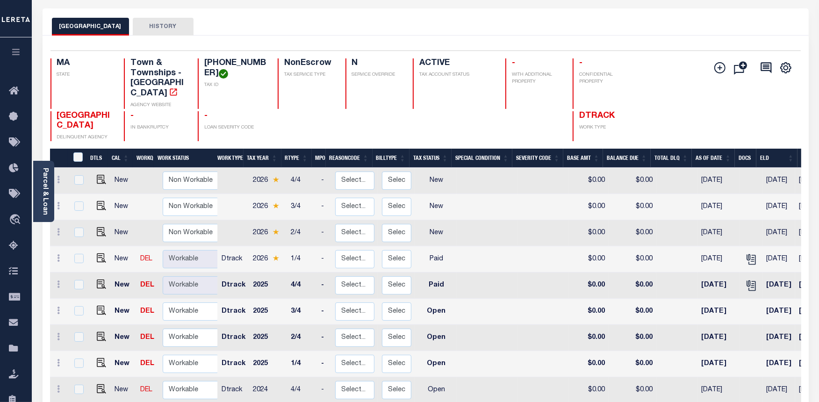
scroll to position [52, 0]
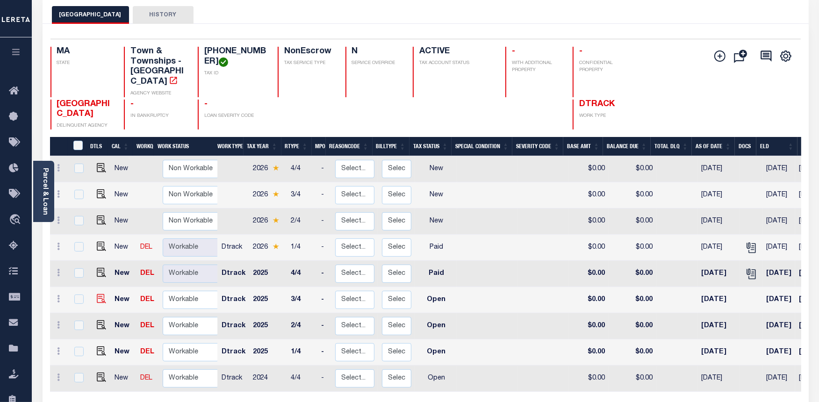
click at [100, 294] on img at bounding box center [101, 298] width 9 height 9
checkbox input "true"
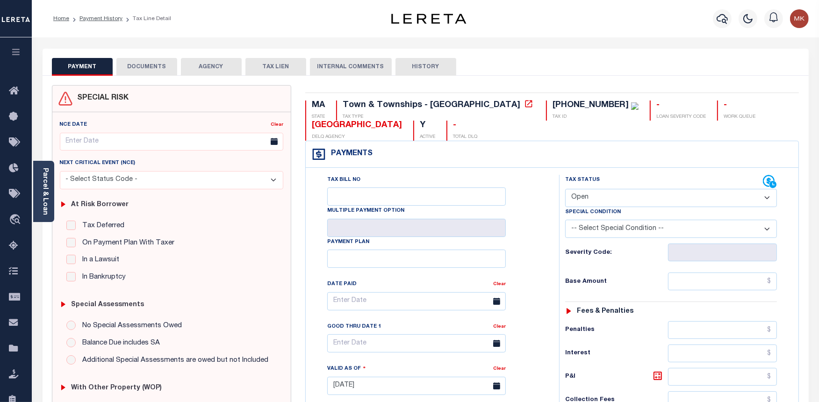
click at [650, 202] on select "- Select Status Code - Open Due/Unpaid Paid Incomplete No Tax Due Internal Refu…" at bounding box center [671, 198] width 212 height 18
select select "PYD"
click at [565, 189] on select "- Select Status Code - Open Due/Unpaid Paid Incomplete No Tax Due Internal Refu…" at bounding box center [671, 198] width 212 height 18
type input "[DATE]"
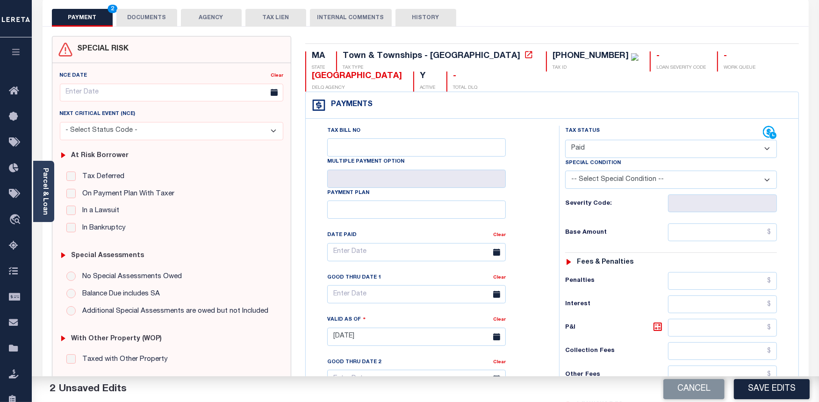
scroll to position [52, 0]
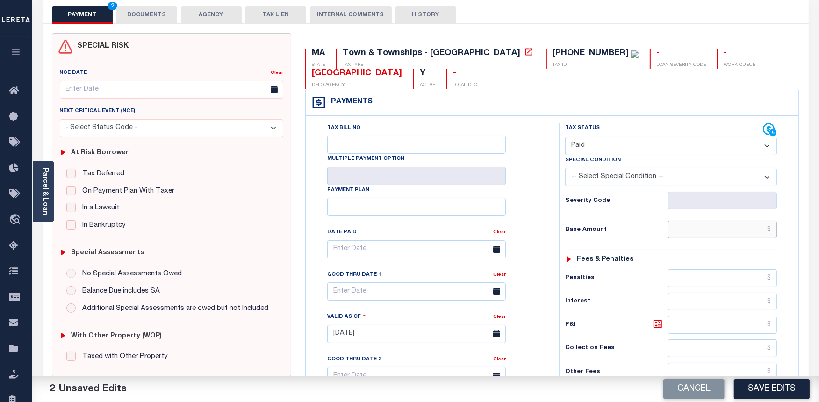
click at [716, 228] on input "text" at bounding box center [722, 230] width 109 height 18
type input "$0.00"
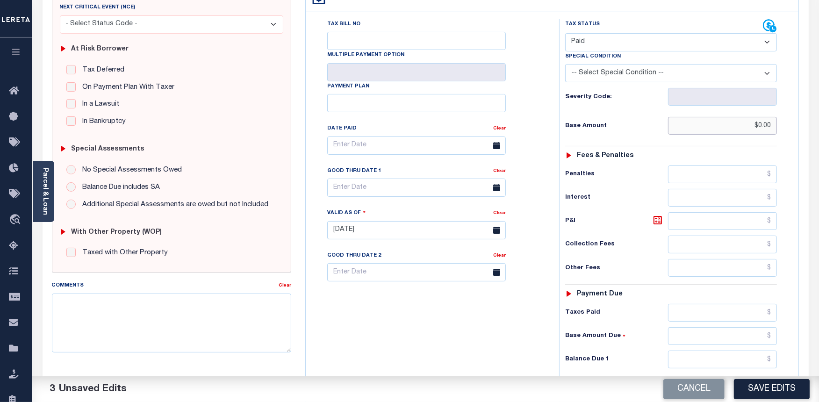
scroll to position [207, 0]
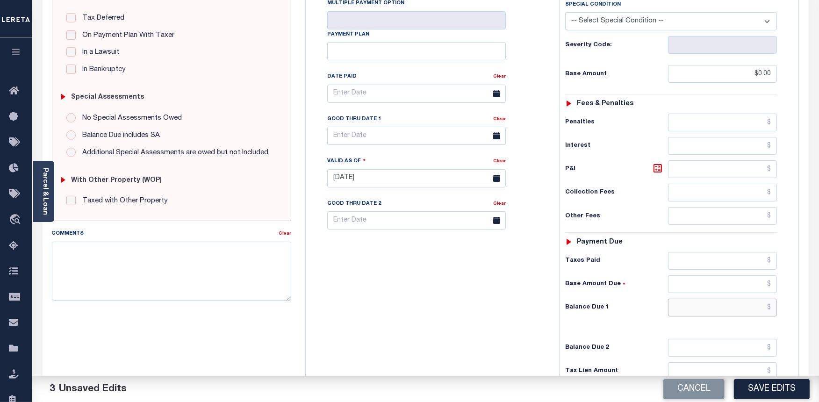
click at [684, 305] on input "text" at bounding box center [722, 308] width 109 height 18
type input "$0.00"
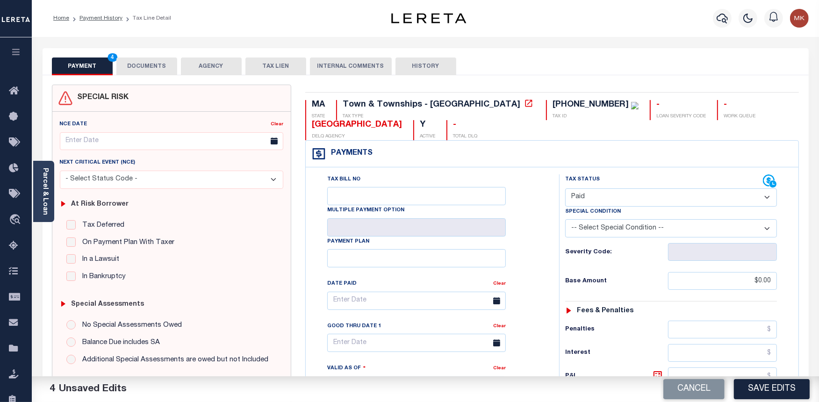
scroll to position [0, 0]
click at [170, 62] on button "DOCUMENTS" at bounding box center [146, 67] width 61 height 18
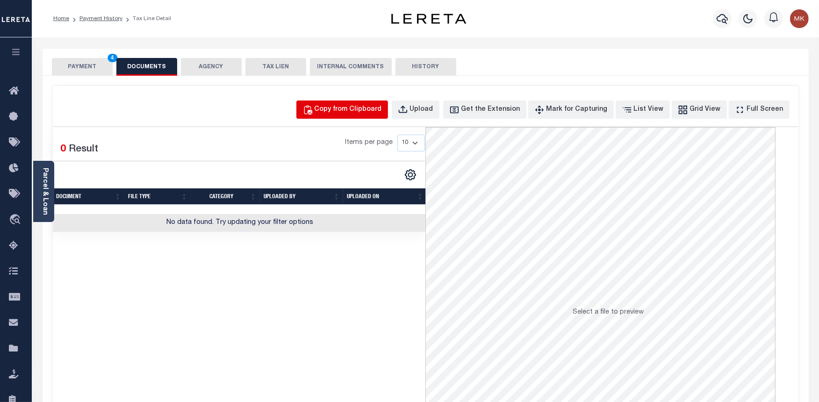
click at [340, 110] on div "Copy from Clipboard" at bounding box center [347, 110] width 67 height 10
select select "POP"
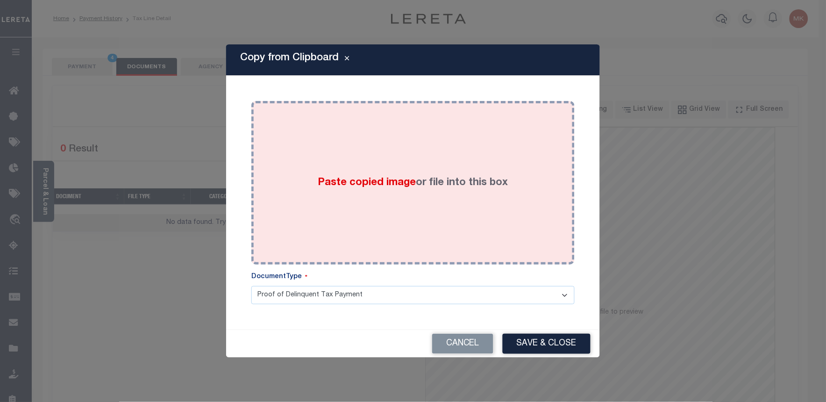
click at [334, 185] on span "Paste copied image" at bounding box center [367, 183] width 98 height 10
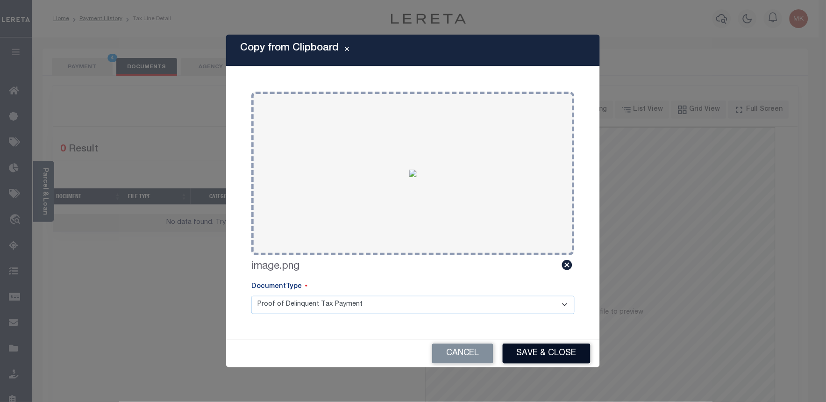
click at [536, 350] on button "Save & Close" at bounding box center [547, 353] width 88 height 20
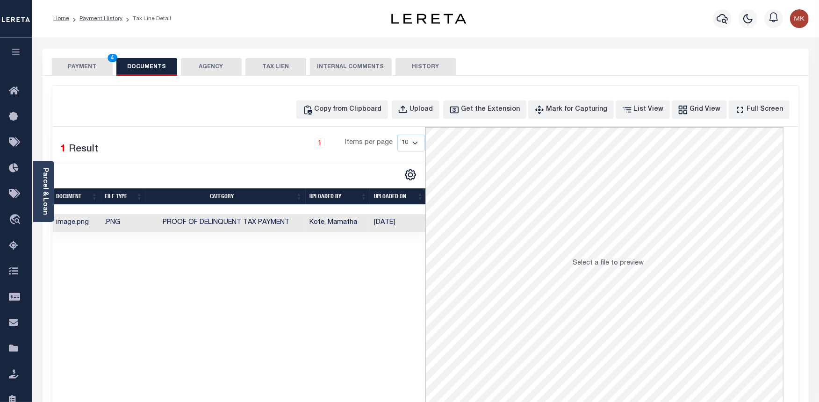
click at [75, 62] on button "PAYMENT 4" at bounding box center [82, 67] width 61 height 18
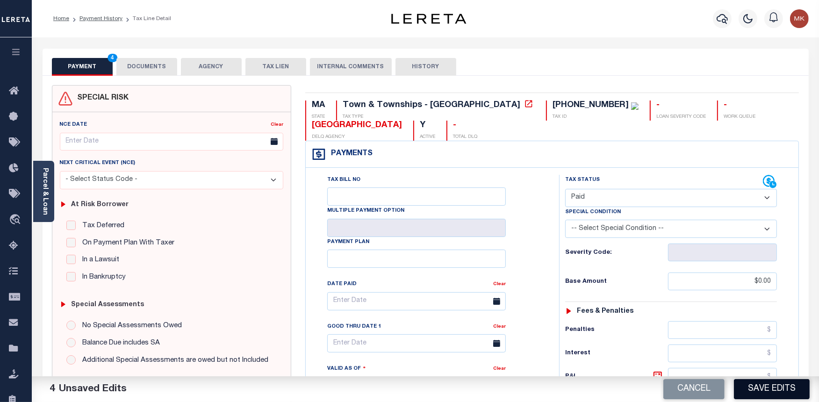
click at [768, 380] on button "Save Edits" at bounding box center [772, 389] width 76 height 20
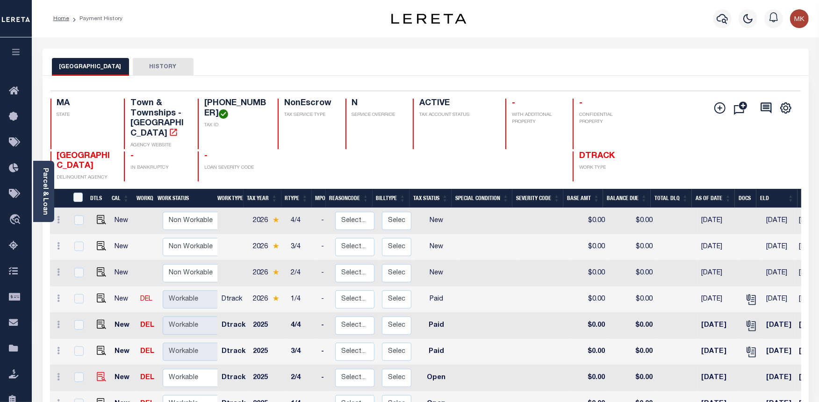
click at [98, 372] on img at bounding box center [101, 376] width 9 height 9
checkbox input "true"
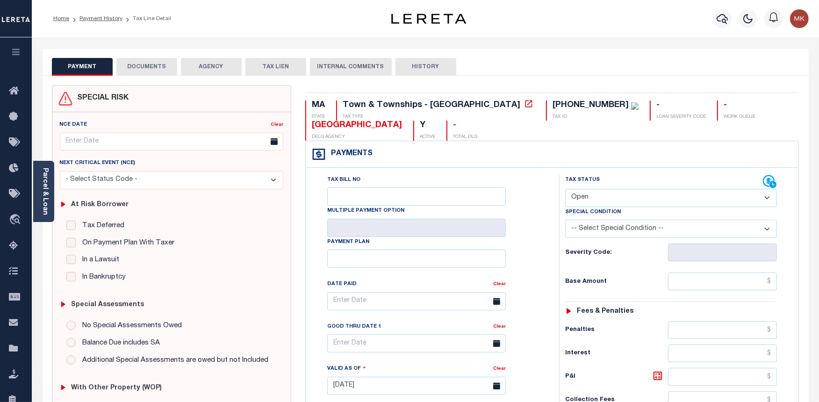
click at [716, 202] on select "- Select Status Code - Open Due/Unpaid Paid Incomplete No Tax Due Internal Refu…" at bounding box center [671, 198] width 212 height 18
select select "PYD"
click at [565, 189] on select "- Select Status Code - Open Due/Unpaid Paid Incomplete No Tax Due Internal Refu…" at bounding box center [671, 198] width 212 height 18
type input "[DATE]"
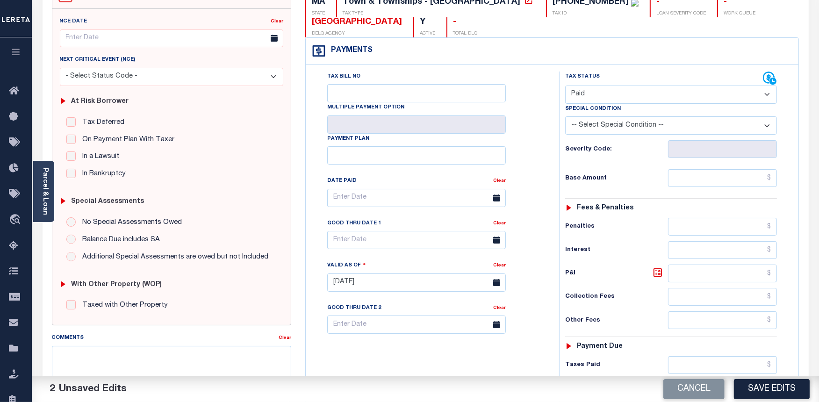
scroll to position [104, 0]
click at [691, 178] on input "text" at bounding box center [722, 178] width 109 height 18
type input "$0.00"
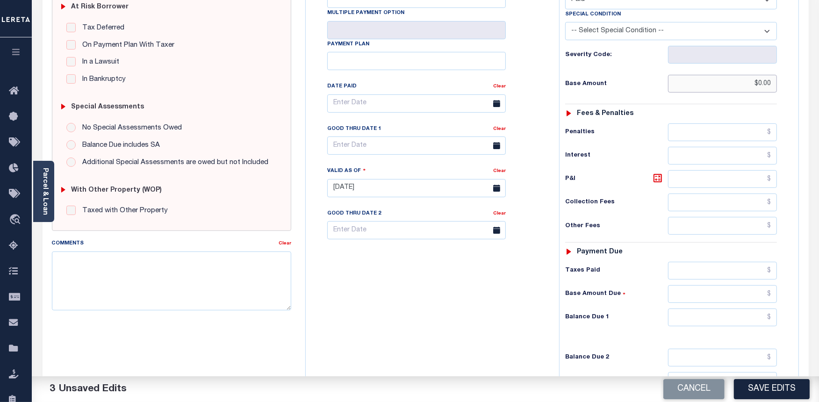
scroll to position [207, 0]
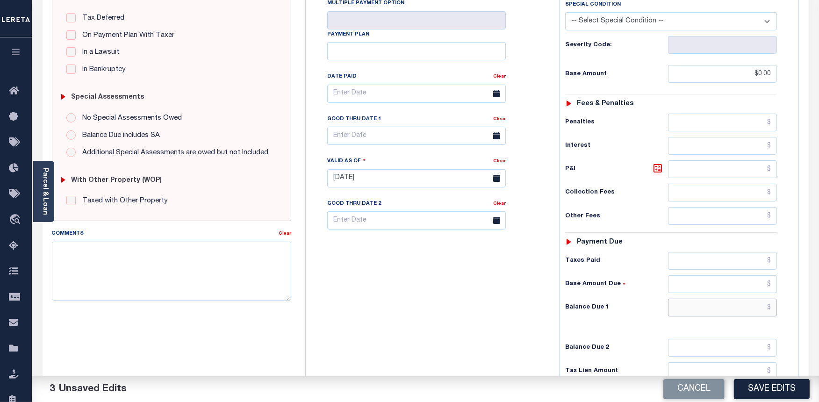
click at [698, 312] on input "text" at bounding box center [722, 308] width 109 height 18
type input "$0.00"
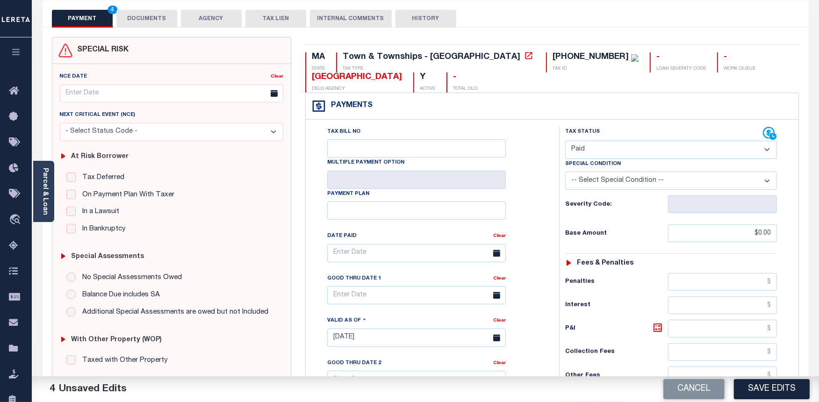
scroll to position [0, 0]
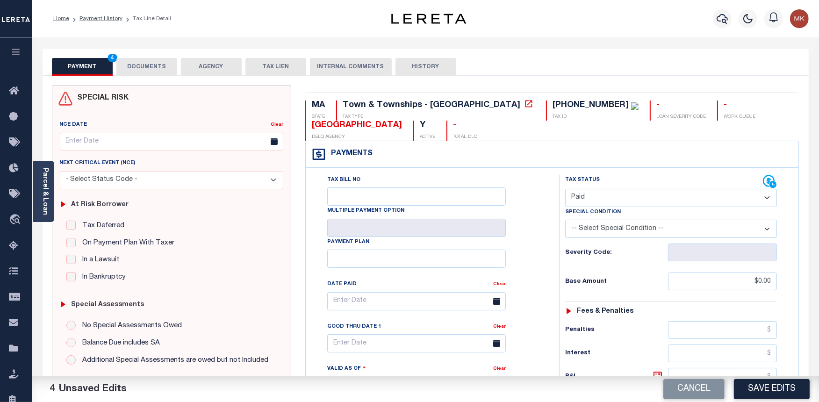
click at [148, 63] on button "DOCUMENTS" at bounding box center [146, 67] width 61 height 18
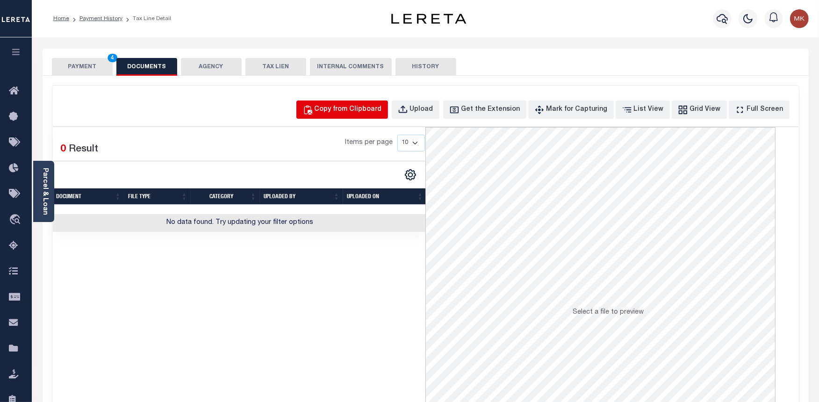
click at [342, 110] on div "Copy from Clipboard" at bounding box center [347, 110] width 67 height 10
select select "POP"
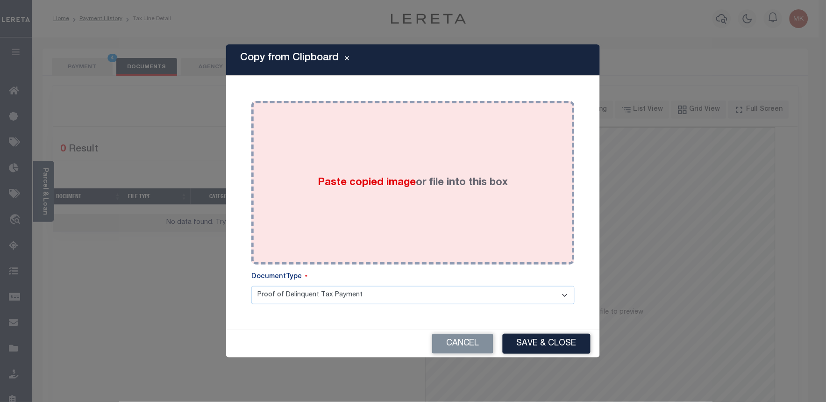
click at [295, 204] on div "Paste copied image or file into this box" at bounding box center [412, 183] width 309 height 150
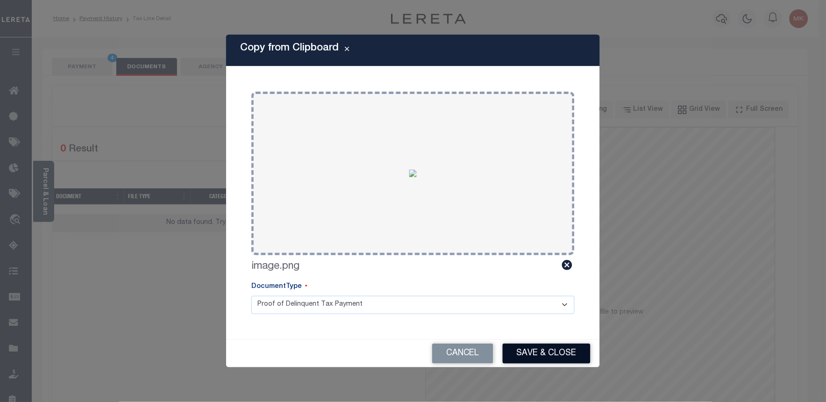
click at [564, 353] on button "Save & Close" at bounding box center [547, 353] width 88 height 20
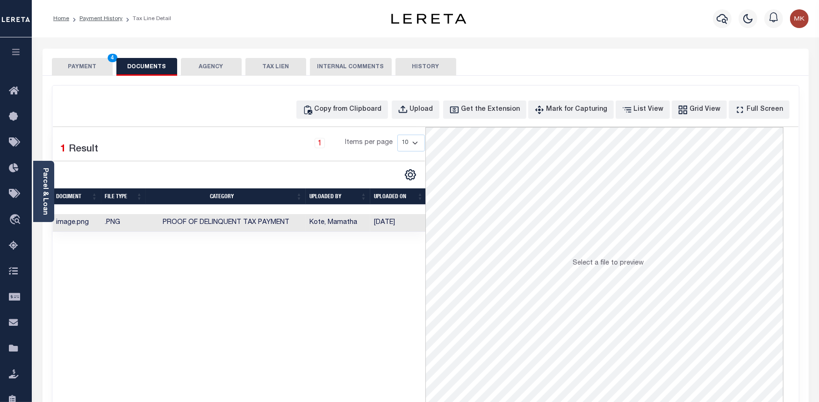
click at [66, 68] on button "PAYMENT 4" at bounding box center [82, 67] width 61 height 18
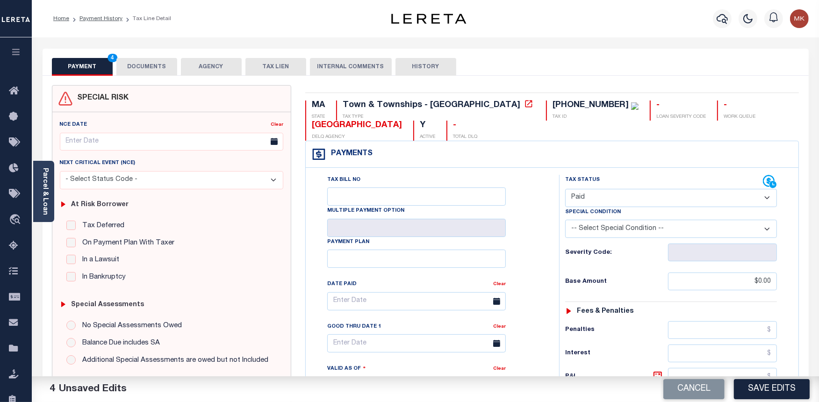
click at [760, 382] on button "Save Edits" at bounding box center [772, 389] width 76 height 20
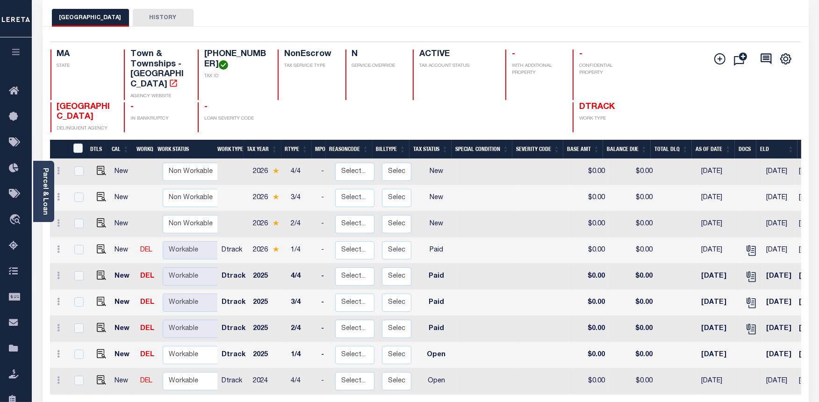
scroll to position [52, 0]
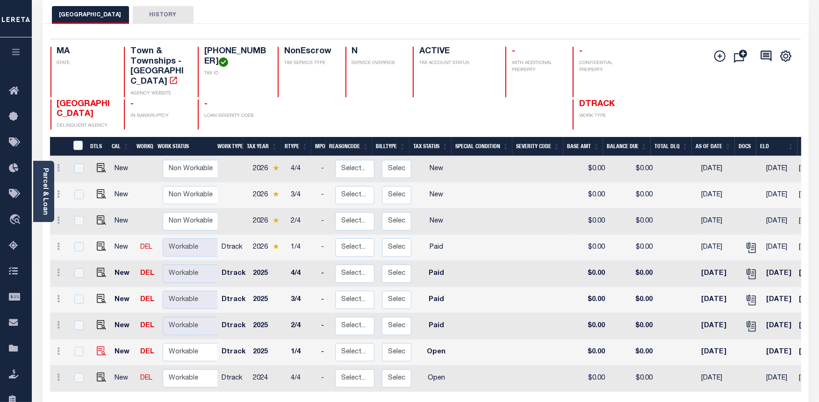
click at [94, 349] on link at bounding box center [99, 352] width 14 height 7
checkbox input "true"
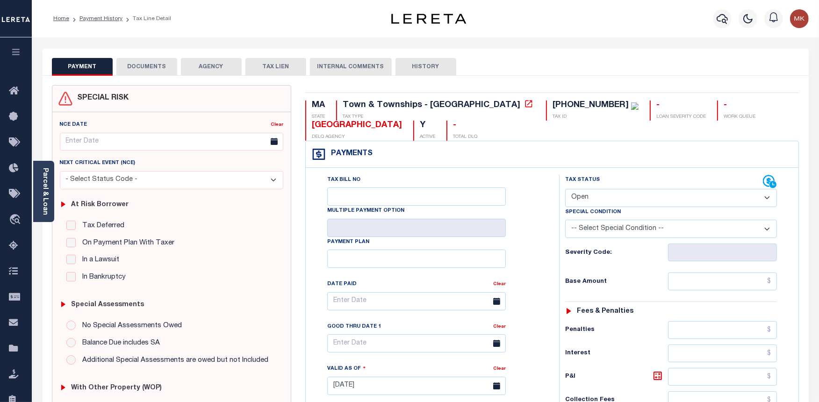
click at [683, 197] on select "- Select Status Code - Open Due/Unpaid Paid Incomplete No Tax Due Internal Refu…" at bounding box center [671, 198] width 212 height 18
select select "PYD"
click at [565, 189] on select "- Select Status Code - Open Due/Unpaid Paid Incomplete No Tax Due Internal Refu…" at bounding box center [671, 198] width 212 height 18
type input "[DATE]"
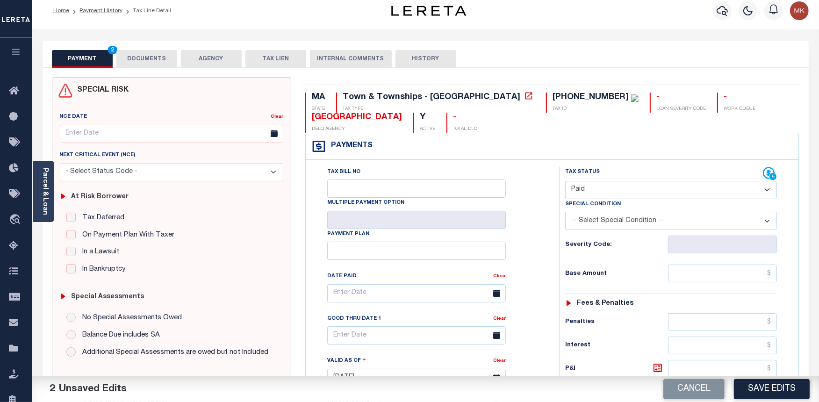
scroll to position [104, 0]
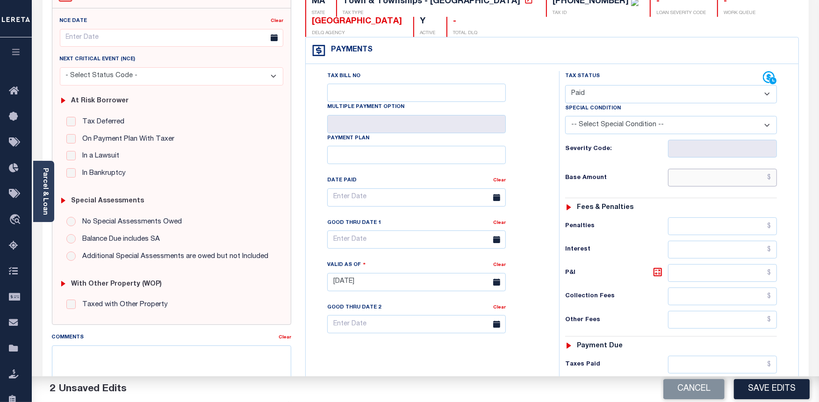
click at [701, 178] on input "text" at bounding box center [722, 178] width 109 height 18
type input "$0.00"
click at [603, 209] on h6 "Fees & Penalties" at bounding box center [605, 208] width 57 height 8
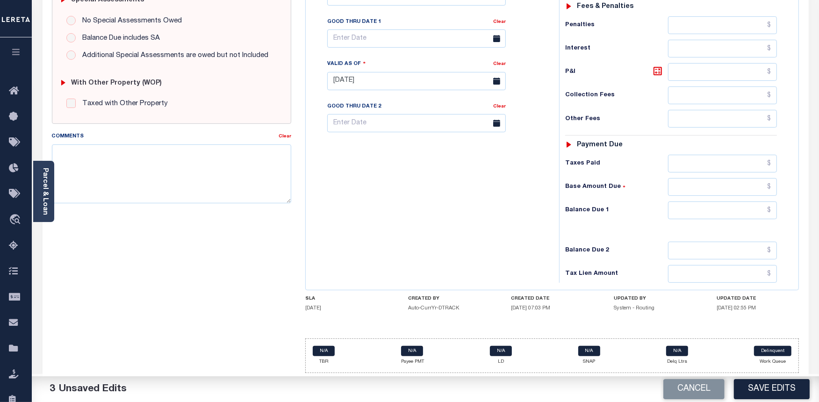
scroll to position [307, 0]
click at [720, 208] on input "text" at bounding box center [722, 210] width 109 height 18
type input "$0.00"
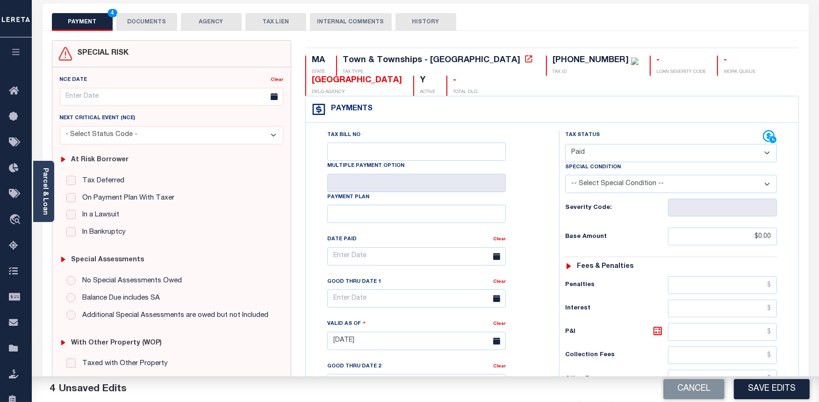
scroll to position [0, 0]
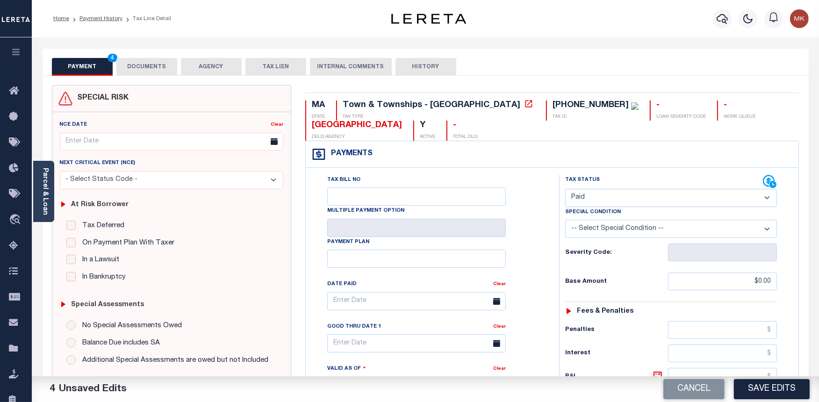
click at [144, 64] on button "DOCUMENTS" at bounding box center [146, 67] width 61 height 18
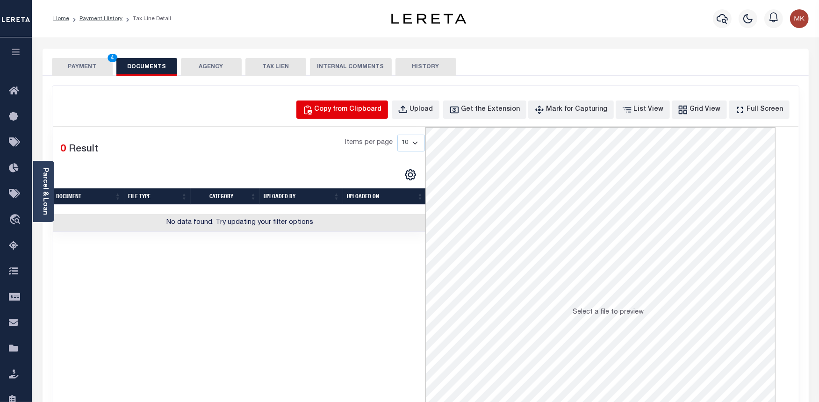
click at [377, 99] on div "Copy from Clipboard Upload Get the Extension Mark for Capturing Got it List Vie…" at bounding box center [425, 249] width 746 height 329
click at [374, 107] on div "Copy from Clipboard" at bounding box center [347, 110] width 67 height 10
select select "POP"
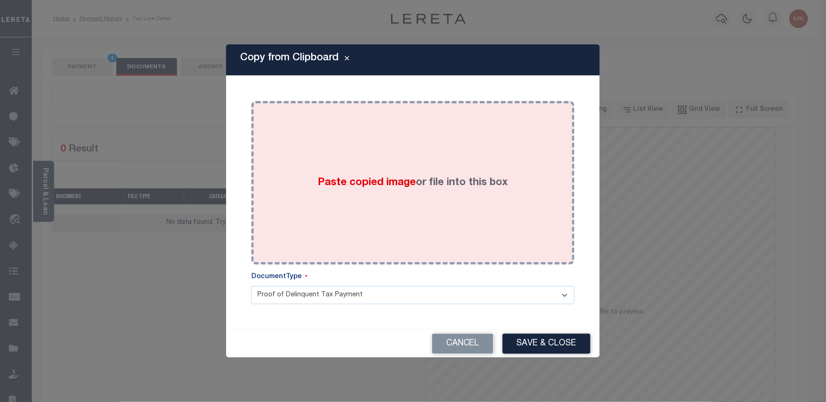
click at [410, 171] on div "Paste copied image or file into this box" at bounding box center [412, 183] width 309 height 150
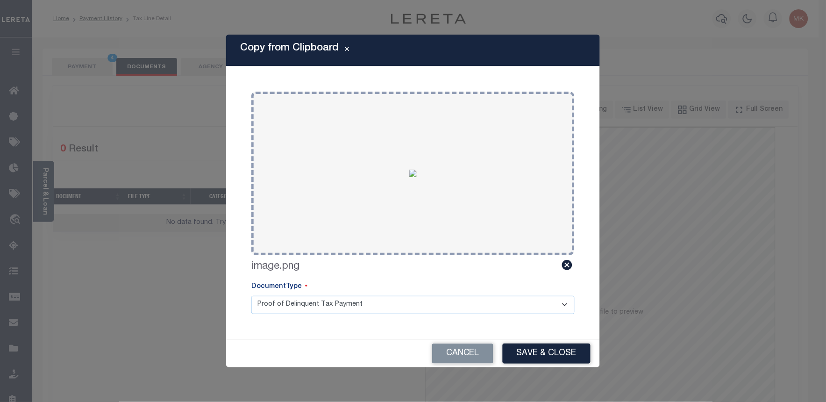
click at [554, 354] on button "Save & Close" at bounding box center [547, 353] width 88 height 20
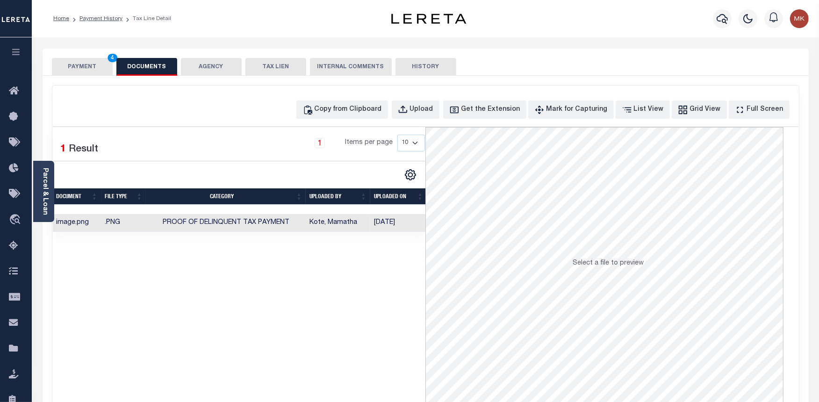
click at [89, 67] on button "PAYMENT 4" at bounding box center [82, 67] width 61 height 18
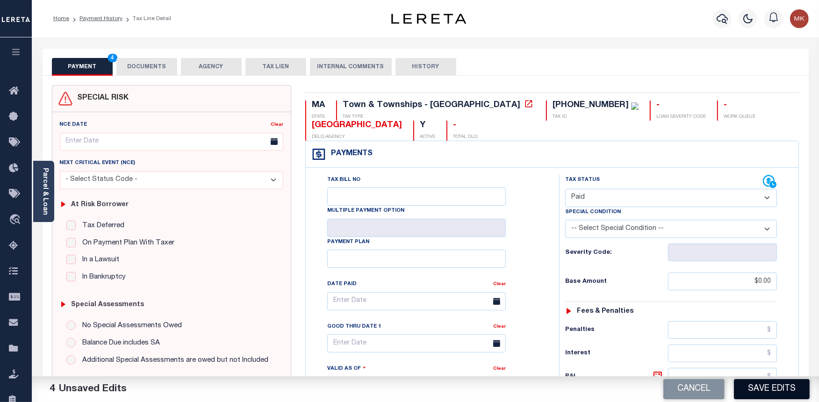
click at [764, 383] on button "Save Edits" at bounding box center [772, 389] width 76 height 20
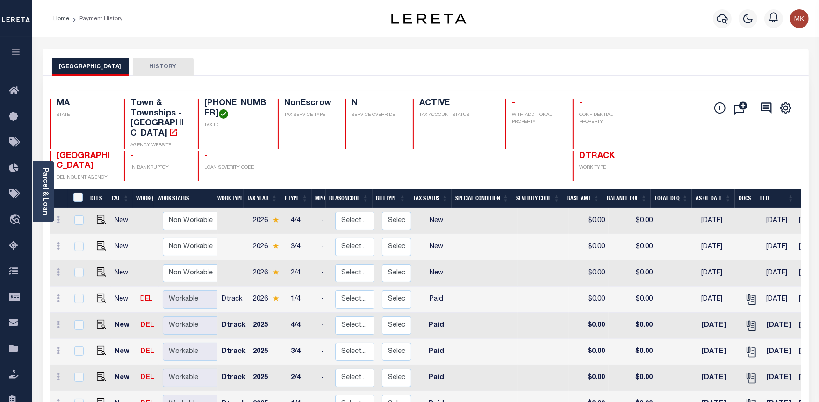
scroll to position [156, 0]
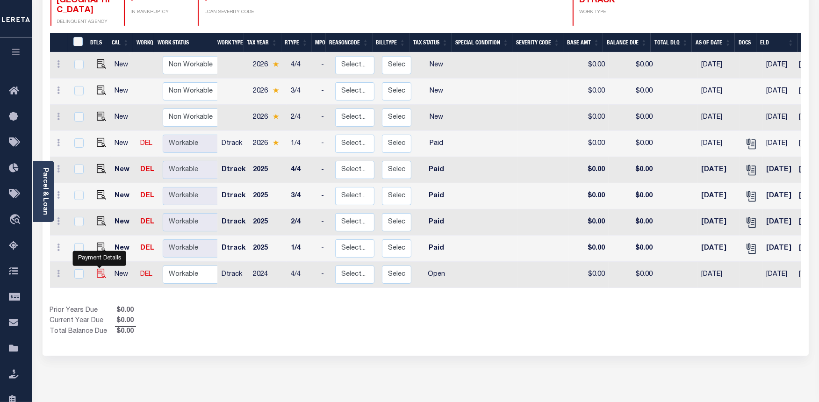
click at [98, 269] on img "" at bounding box center [101, 273] width 9 height 9
checkbox input "true"
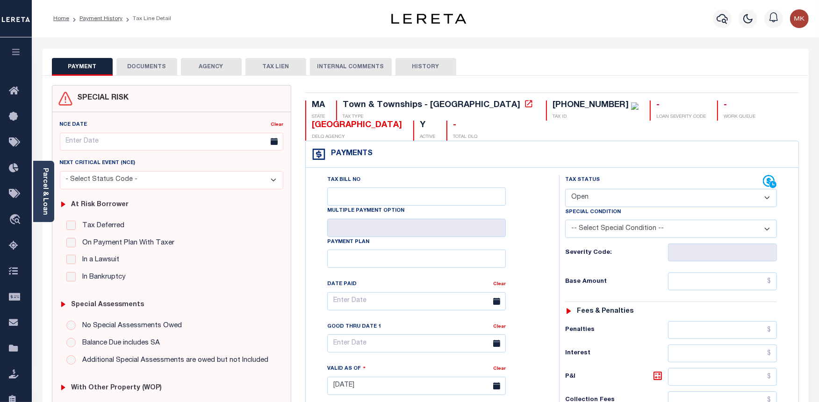
click at [692, 201] on select "- Select Status Code - Open Due/Unpaid Paid Incomplete No Tax Due Internal Refu…" at bounding box center [671, 198] width 212 height 18
select select "PYD"
click at [565, 189] on select "- Select Status Code - Open Due/Unpaid Paid Incomplete No Tax Due Internal Refu…" at bounding box center [671, 198] width 212 height 18
type input "[DATE]"
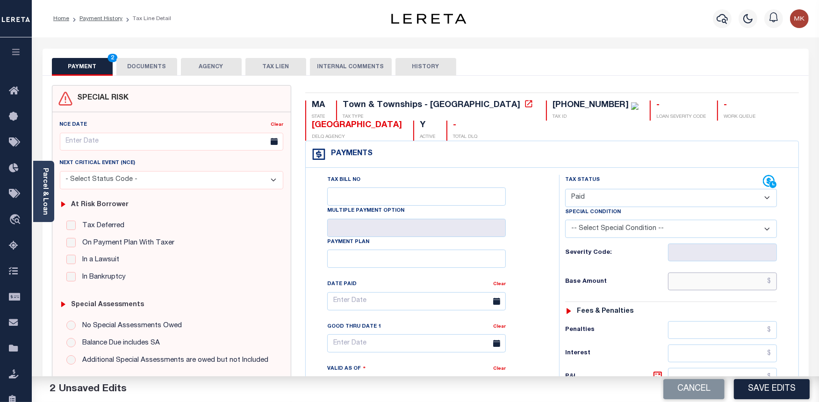
click at [698, 290] on input "text" at bounding box center [722, 281] width 109 height 18
click at [695, 284] on input "text" at bounding box center [722, 281] width 109 height 18
type input "$0.00"
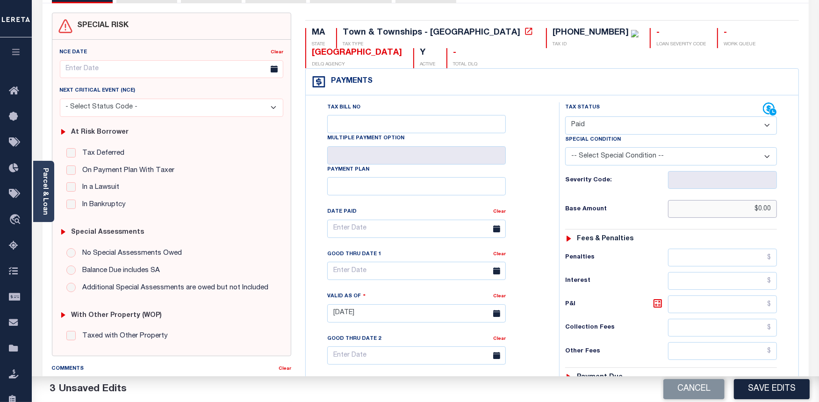
scroll to position [307, 0]
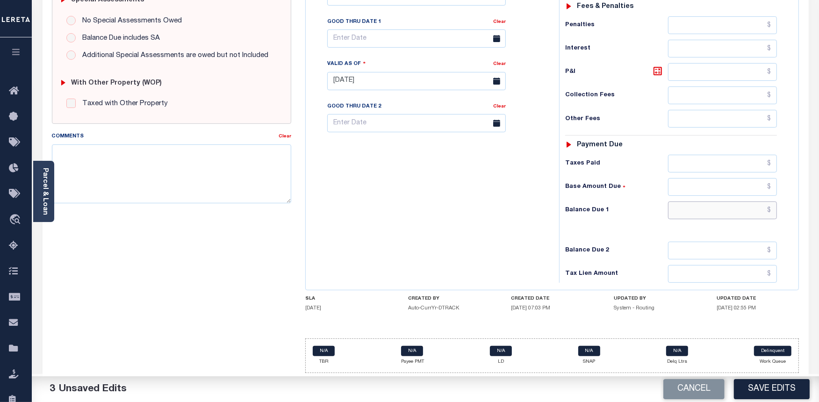
click at [698, 215] on input "text" at bounding box center [722, 210] width 109 height 18
type input "$0.00"
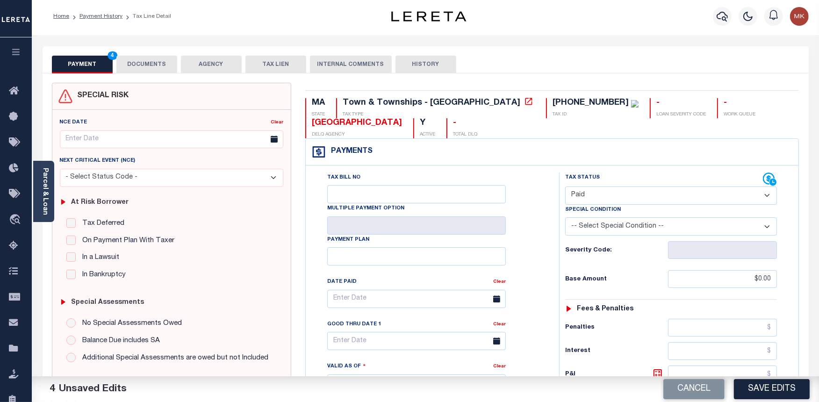
scroll to position [0, 0]
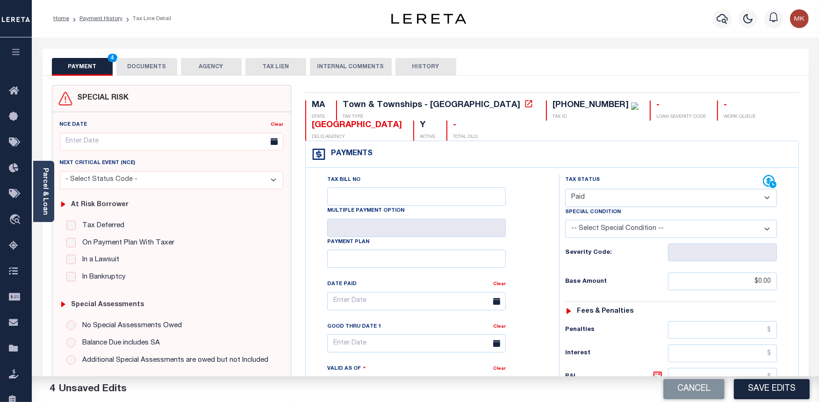
click at [150, 63] on button "DOCUMENTS" at bounding box center [146, 67] width 61 height 18
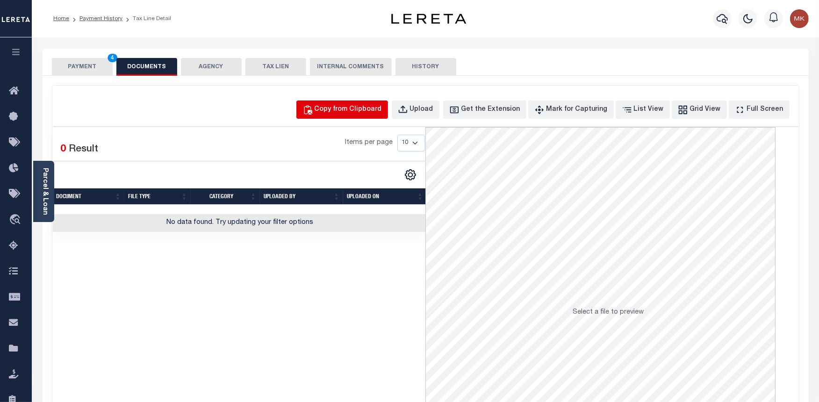
click at [338, 105] on div "Copy from Clipboard" at bounding box center [347, 110] width 67 height 10
select select "POP"
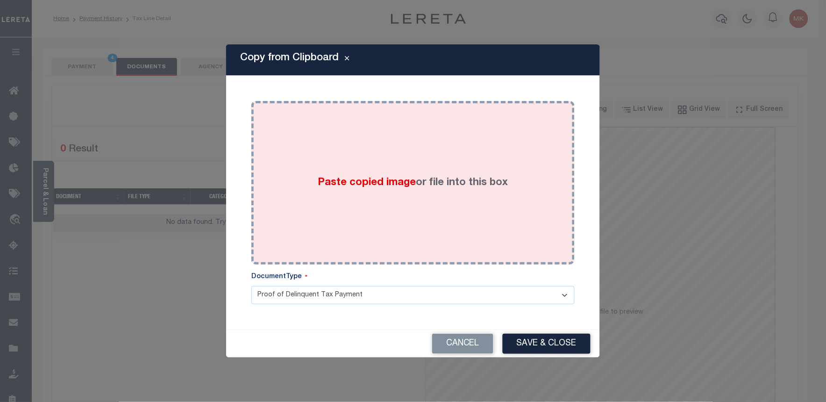
click at [374, 174] on div "Paste copied image or file into this box" at bounding box center [412, 183] width 309 height 150
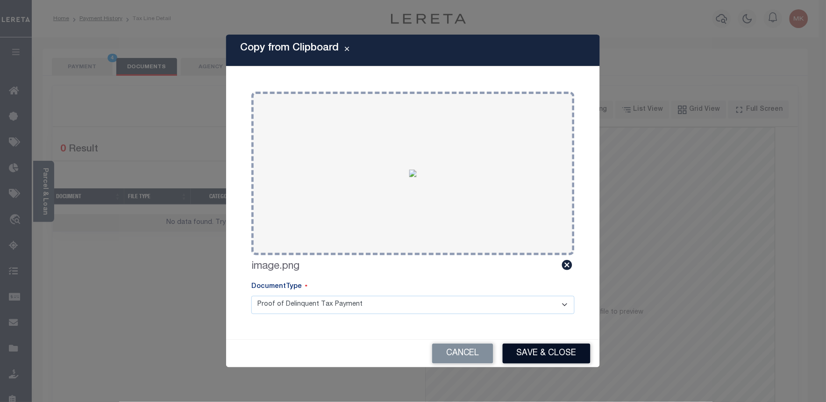
click at [543, 351] on button "Save & Close" at bounding box center [547, 353] width 88 height 20
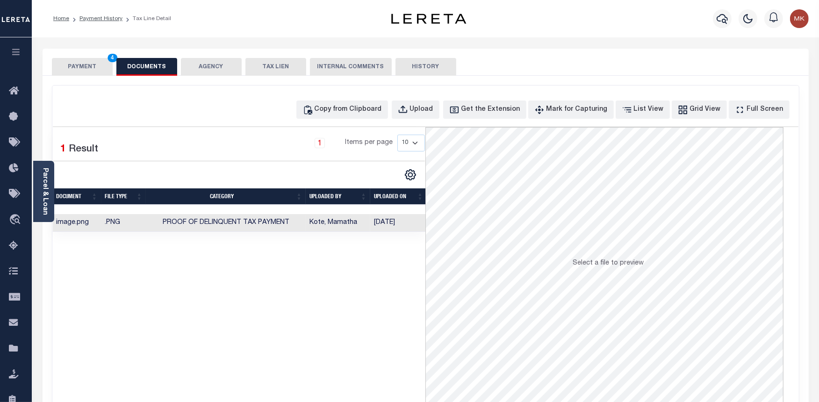
click at [73, 66] on button "PAYMENT 4" at bounding box center [82, 67] width 61 height 18
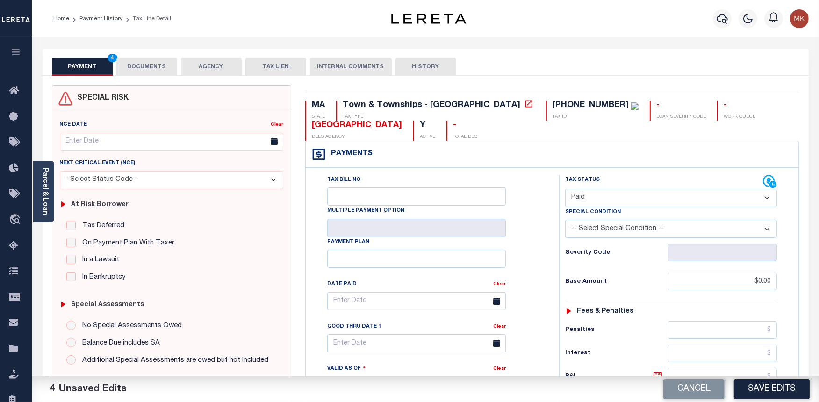
click at [757, 391] on button "Save Edits" at bounding box center [772, 389] width 76 height 20
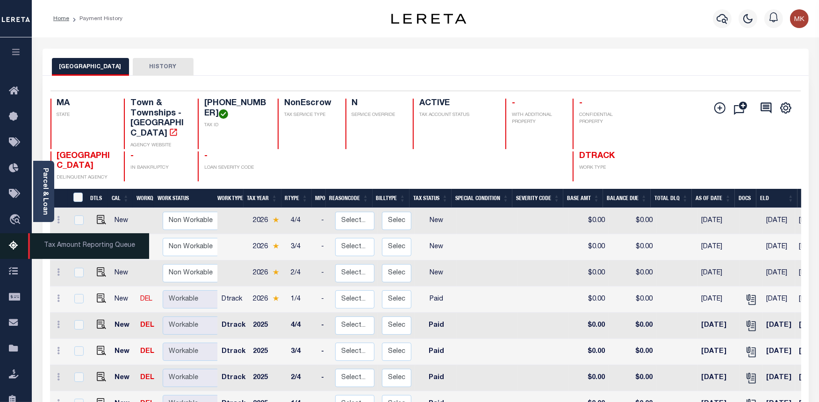
click at [12, 244] on icon at bounding box center [16, 246] width 15 height 12
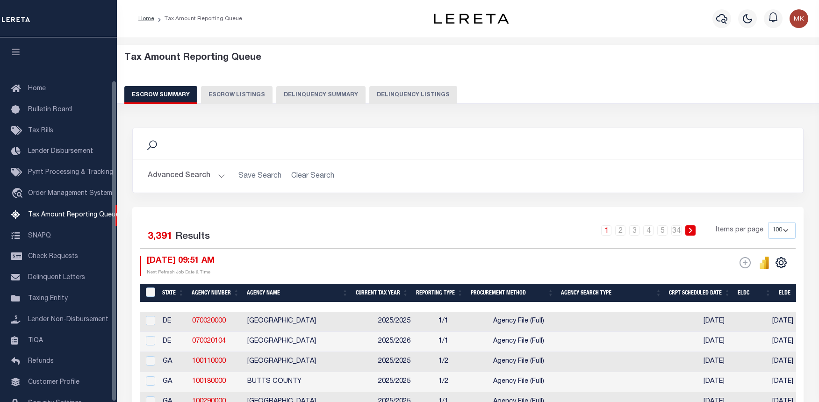
select select "100"
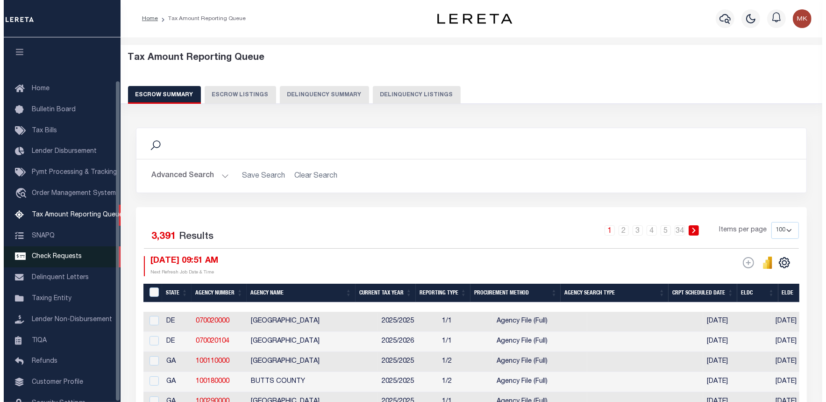
scroll to position [49, 0]
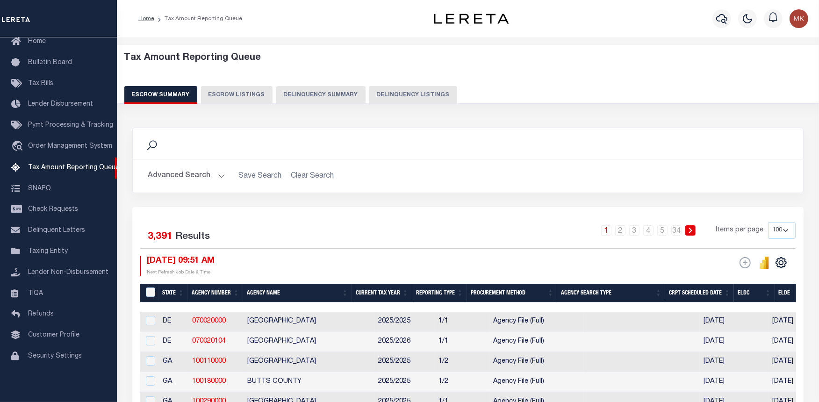
click at [399, 87] on button "Delinquency Listings" at bounding box center [413, 95] width 88 height 18
select select "100"
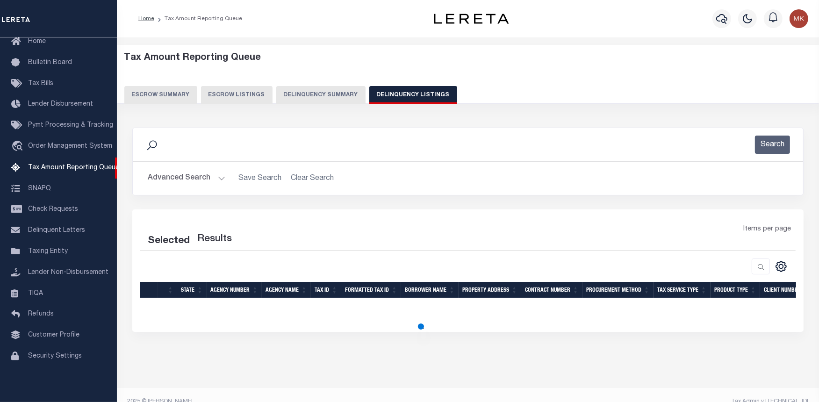
select select "100"
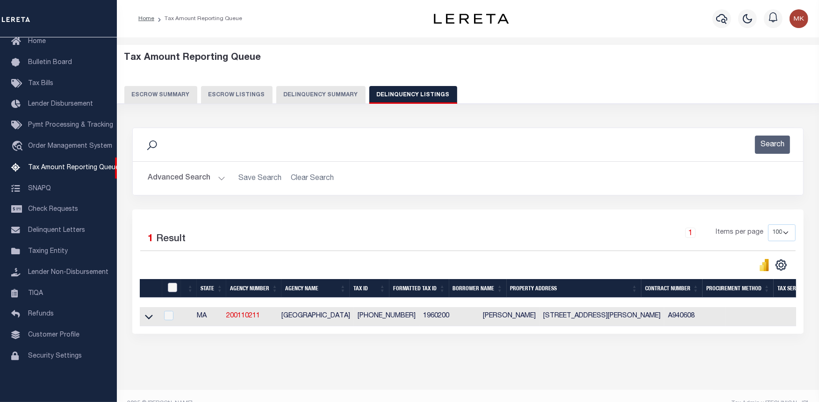
click at [173, 287] on input "checkbox" at bounding box center [172, 287] width 9 height 9
checkbox input "true"
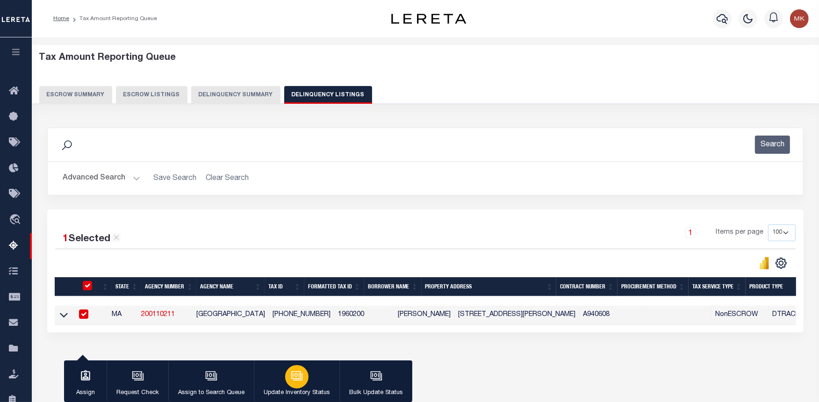
click at [292, 378] on icon "button" at bounding box center [297, 376] width 12 height 12
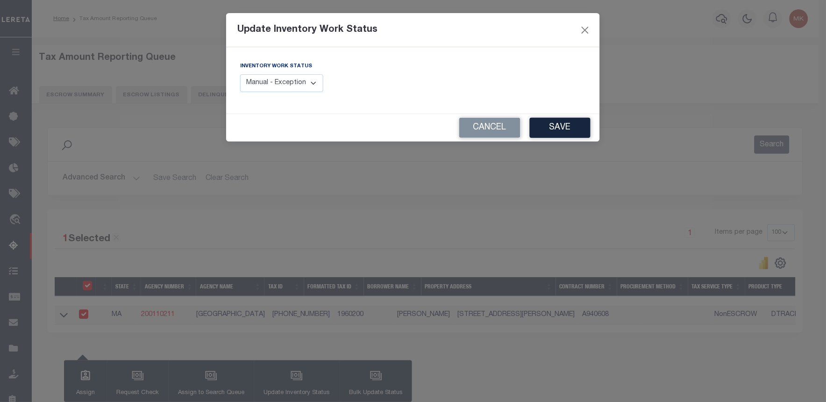
click at [311, 89] on select "Manual - Exception Pended - Awaiting Search Late Add Exception Completed" at bounding box center [281, 83] width 83 height 18
select select "4"
click at [240, 74] on select "Manual - Exception Pended - Awaiting Search Late Add Exception Completed" at bounding box center [281, 83] width 83 height 18
click at [571, 123] on button "Save" at bounding box center [560, 128] width 61 height 20
